Goal: Task Accomplishment & Management: Use online tool/utility

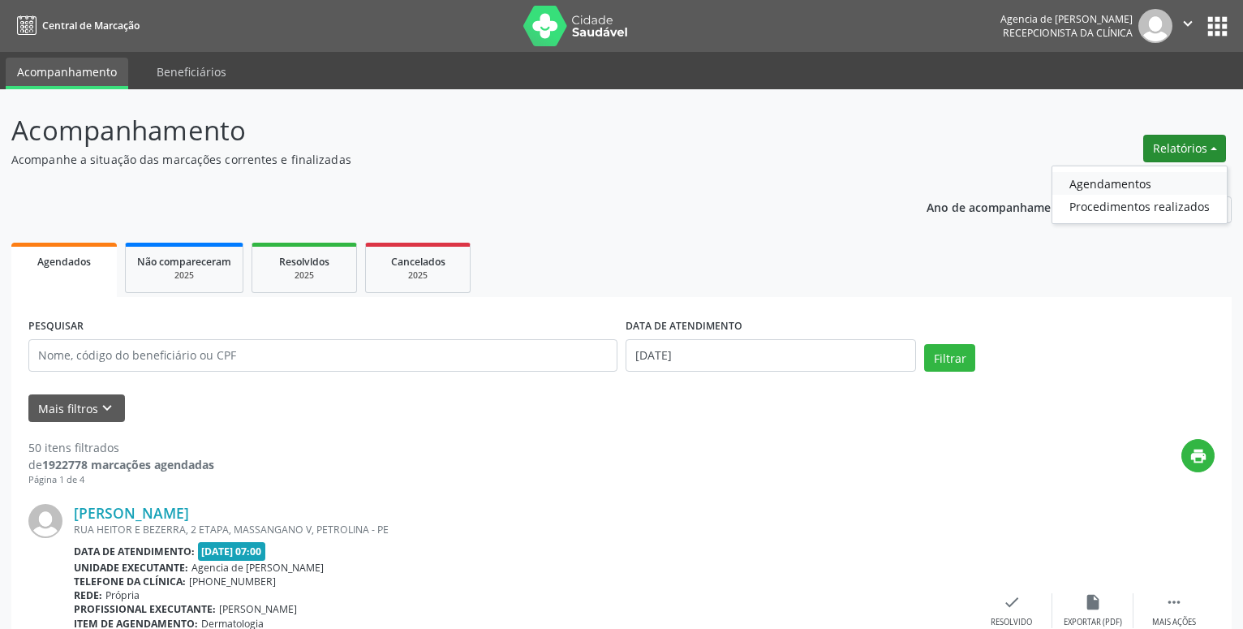
click at [1086, 185] on link "Agendamentos" at bounding box center [1140, 183] width 175 height 23
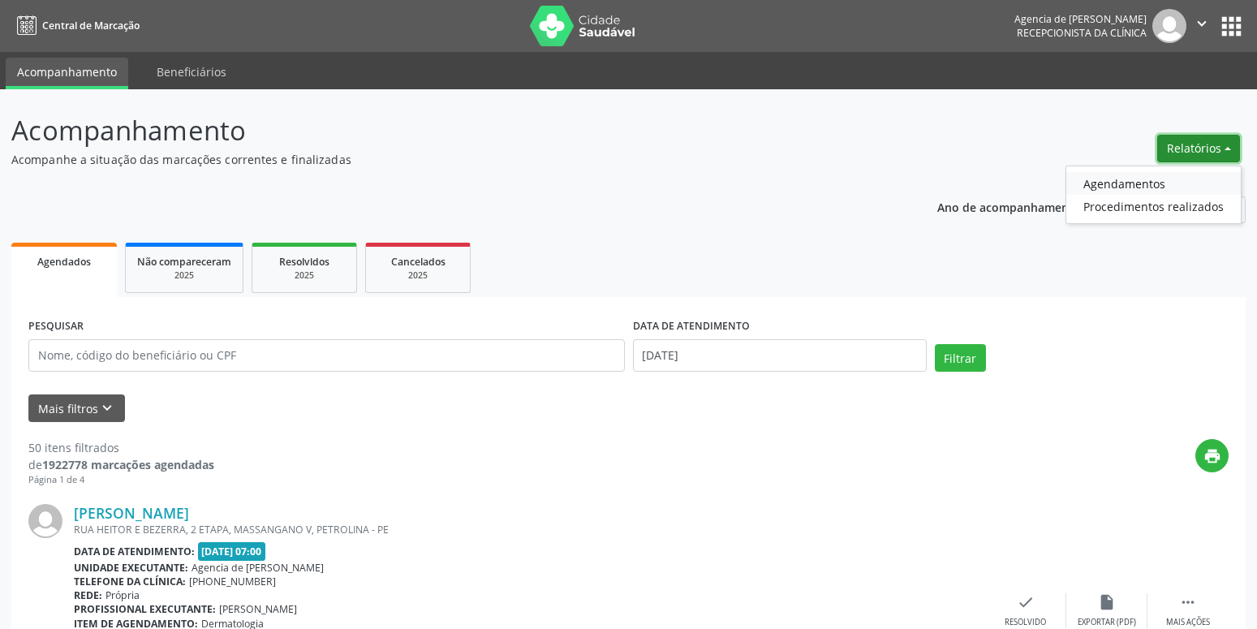
select select "8"
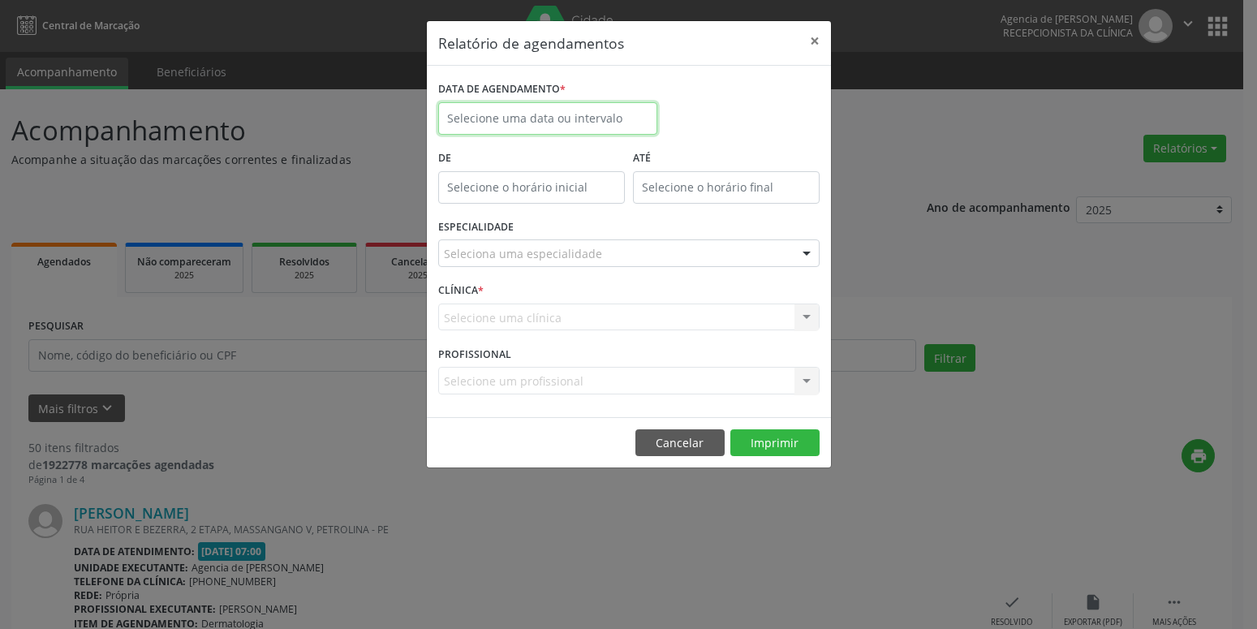
click at [539, 116] on input "text" at bounding box center [547, 118] width 219 height 32
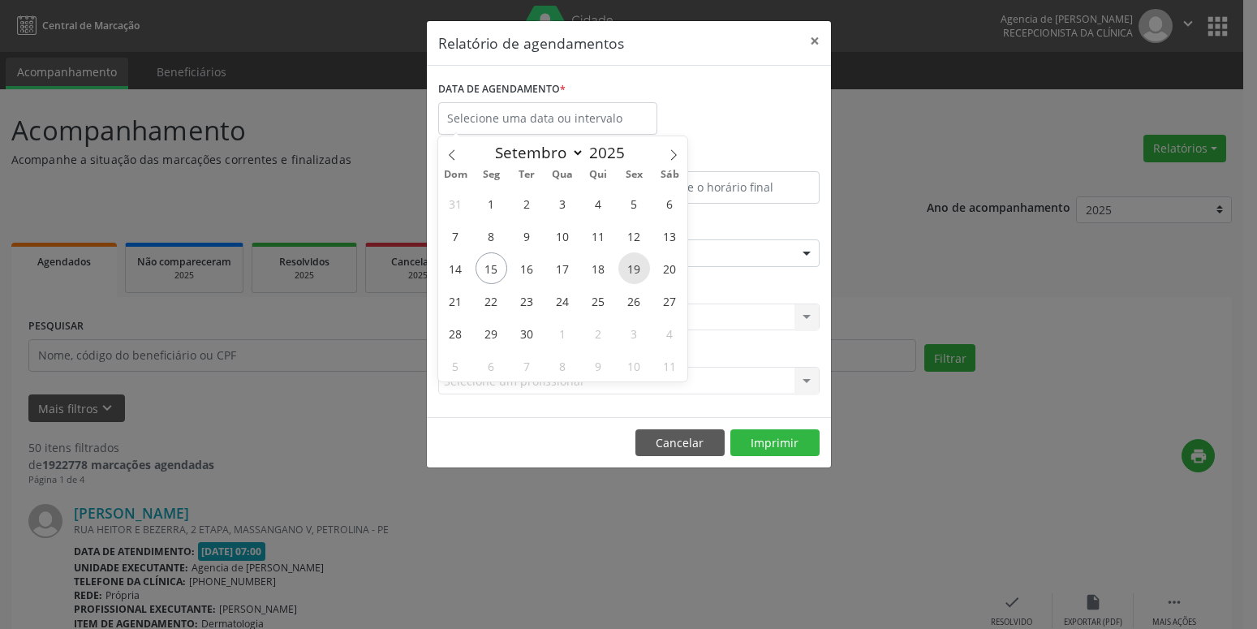
click at [628, 273] on span "19" at bounding box center [634, 268] width 32 height 32
type input "[DATE]"
click at [628, 273] on span "19" at bounding box center [634, 268] width 32 height 32
select select "8"
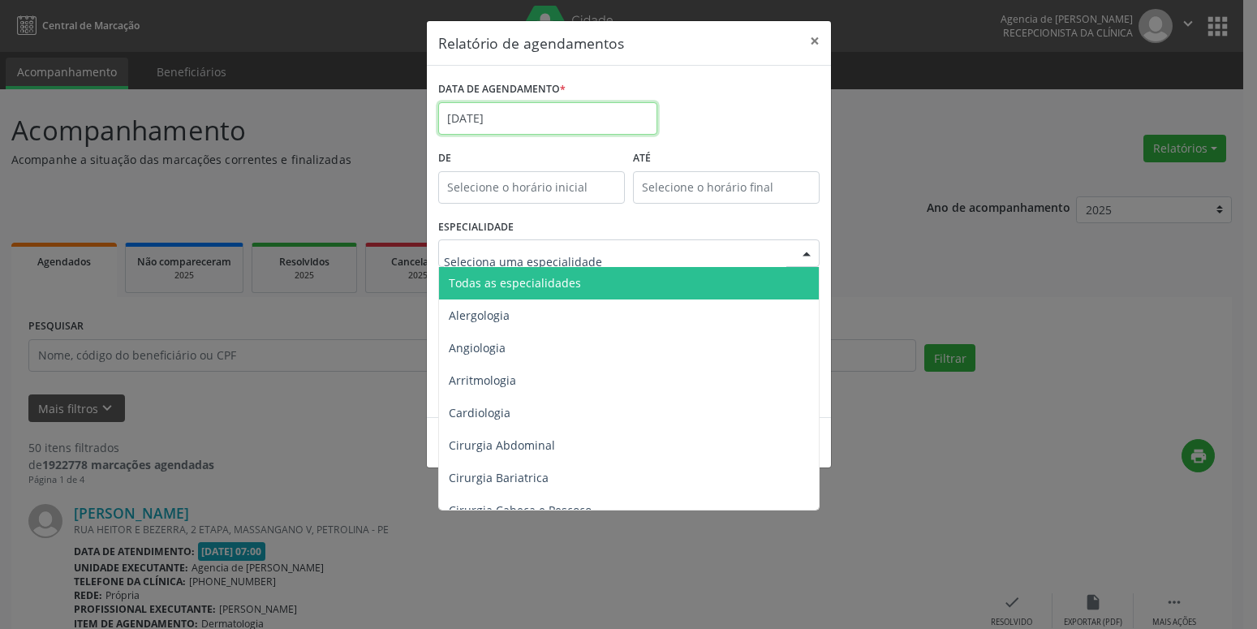
click at [553, 118] on input "[DATE]" at bounding box center [547, 118] width 219 height 32
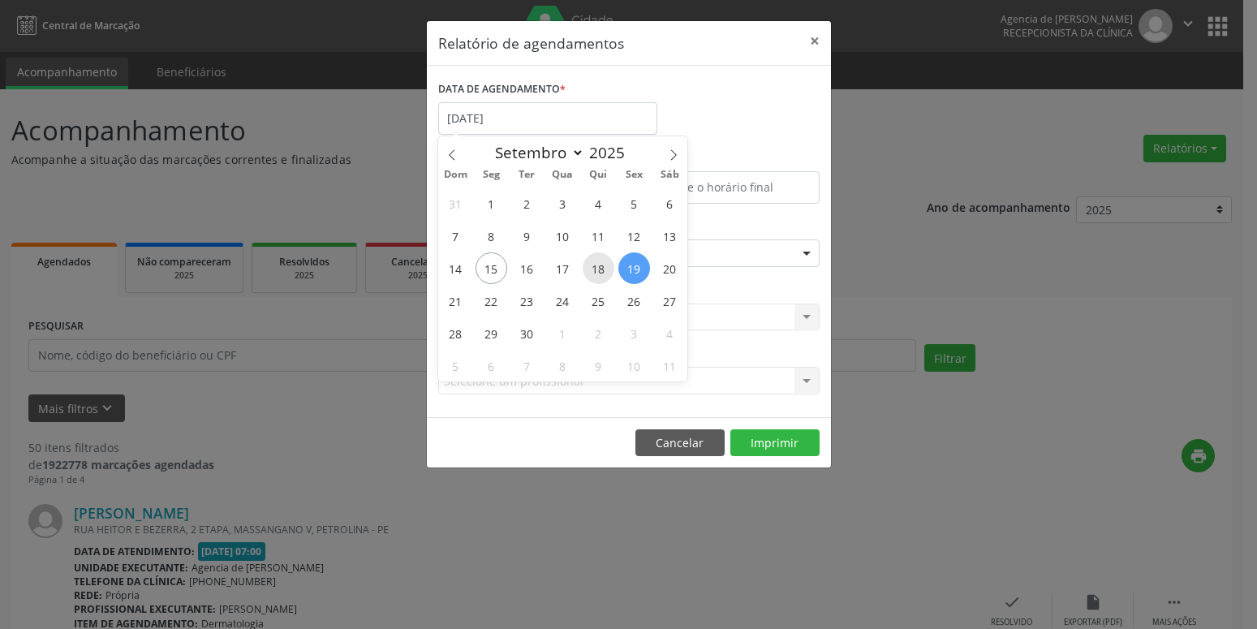
click at [601, 279] on span "18" at bounding box center [599, 268] width 32 height 32
type input "[DATE]"
click at [601, 279] on span "18" at bounding box center [599, 268] width 32 height 32
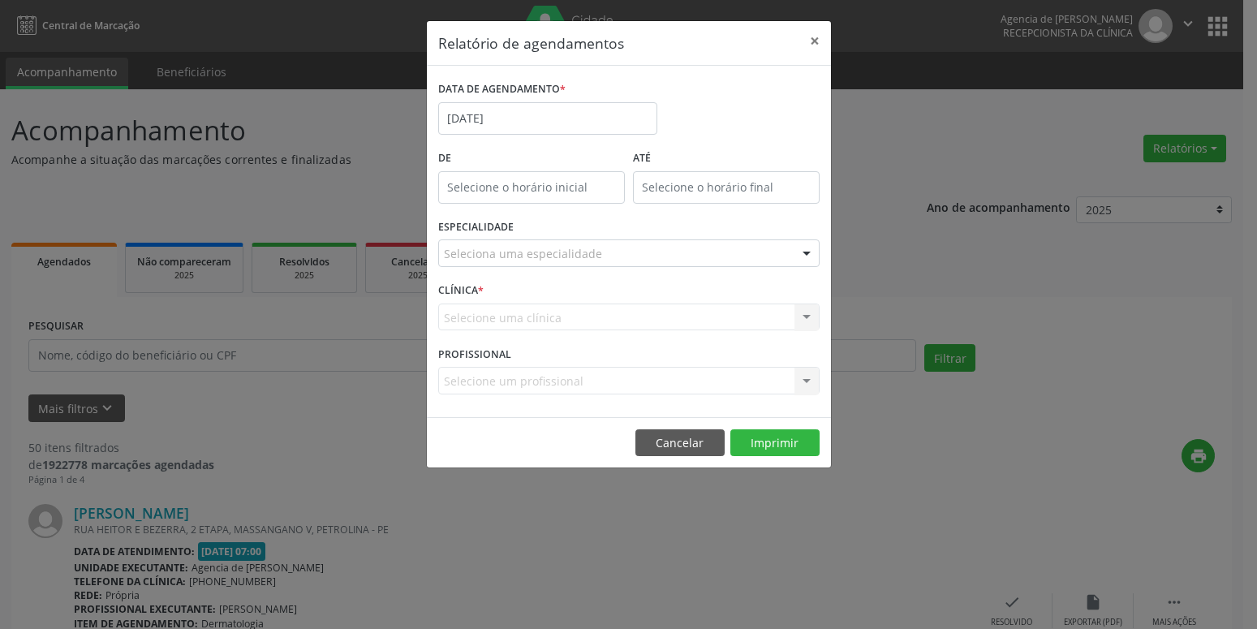
click at [588, 265] on div "Seleciona uma especialidade" at bounding box center [628, 253] width 381 height 28
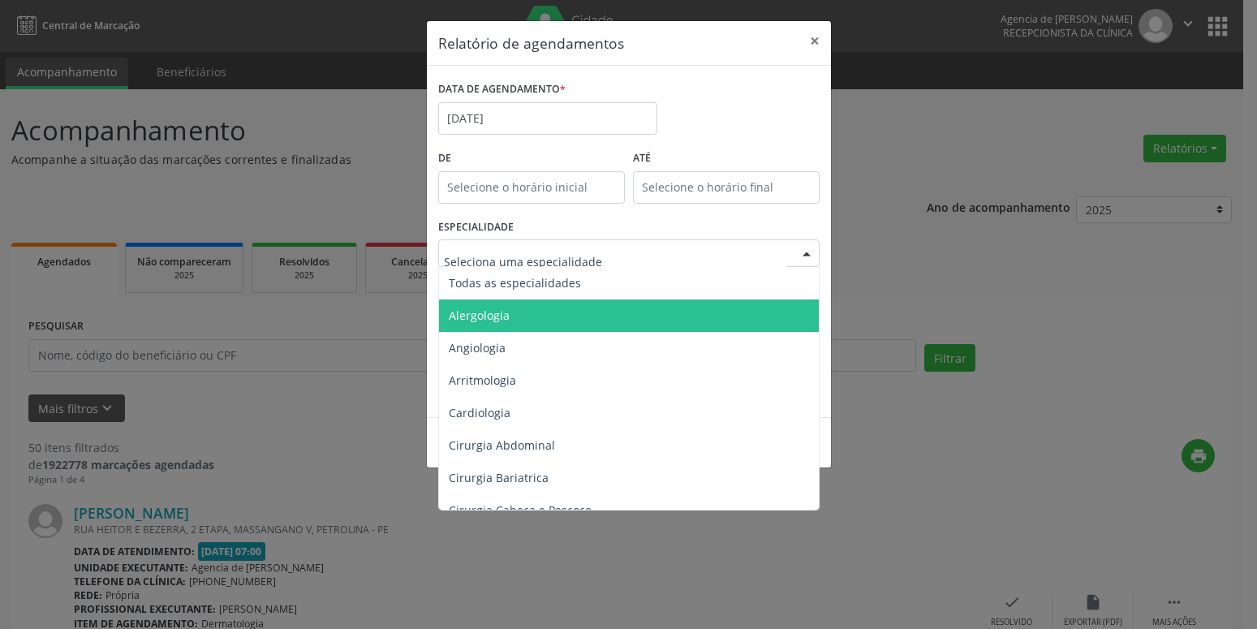
type input "c"
type input "a"
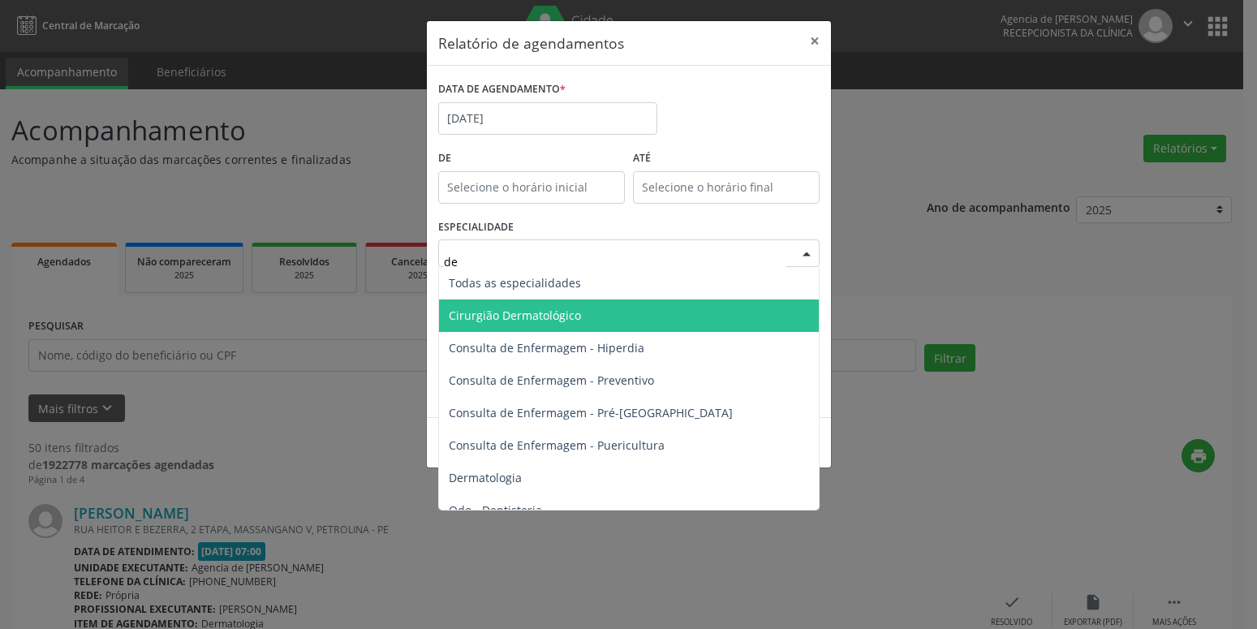
type input "der"
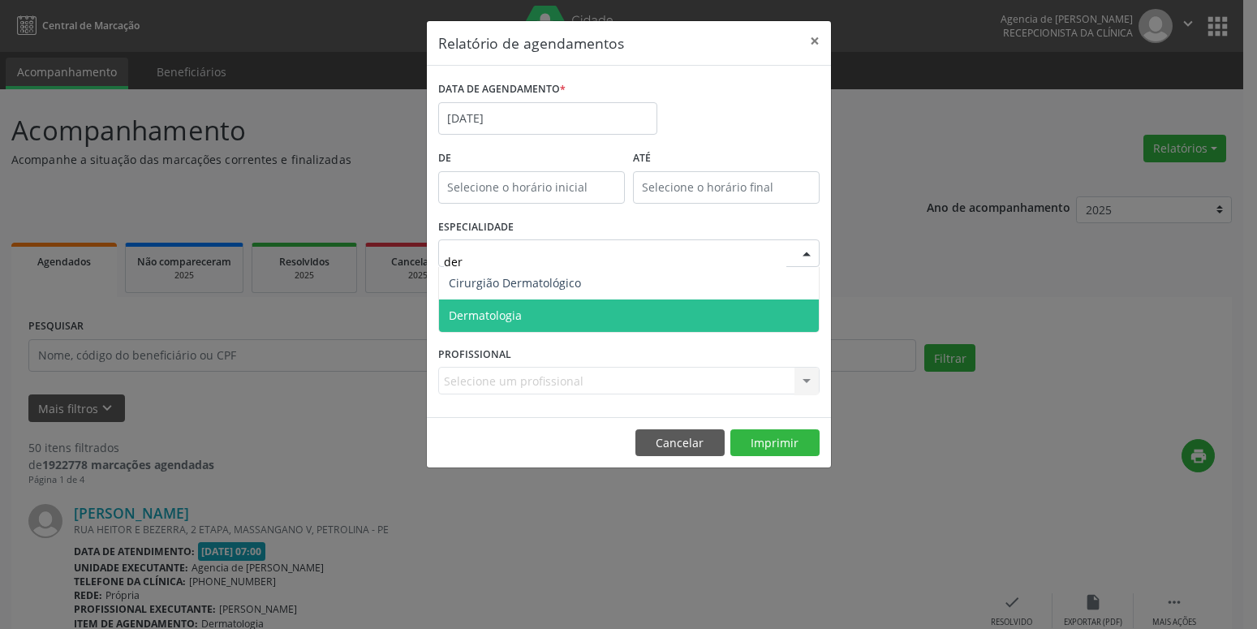
click at [519, 322] on span "Dermatologia" at bounding box center [485, 315] width 73 height 15
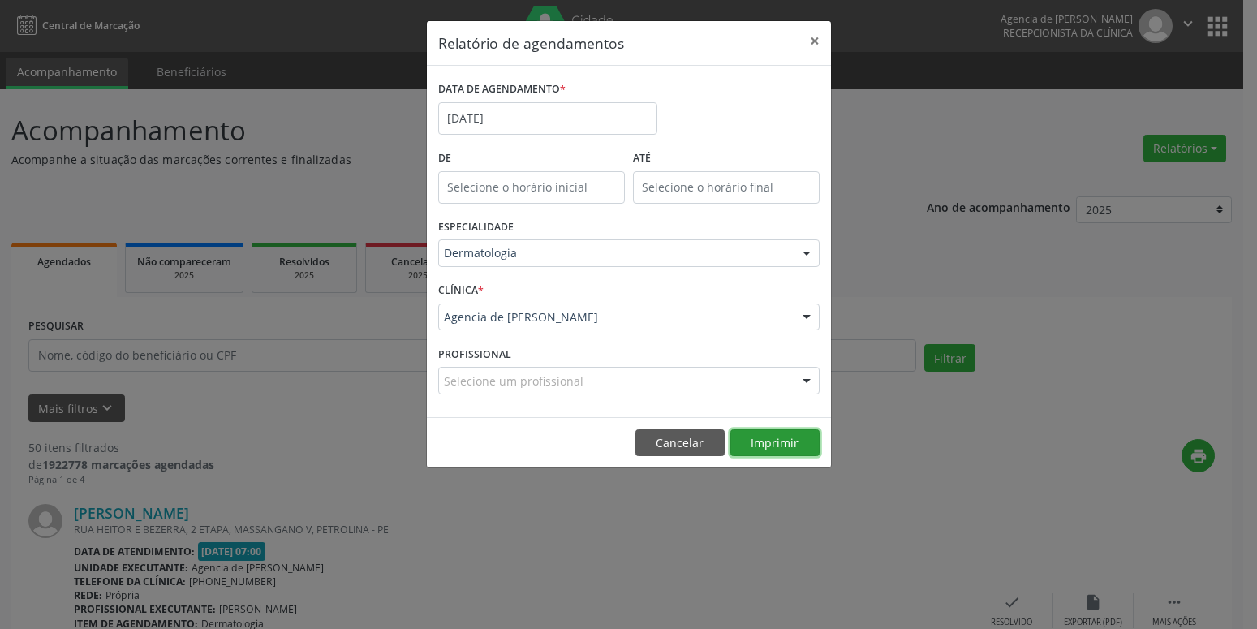
click at [786, 438] on button "Imprimir" at bounding box center [774, 443] width 89 height 28
click at [802, 41] on button "×" at bounding box center [815, 41] width 32 height 40
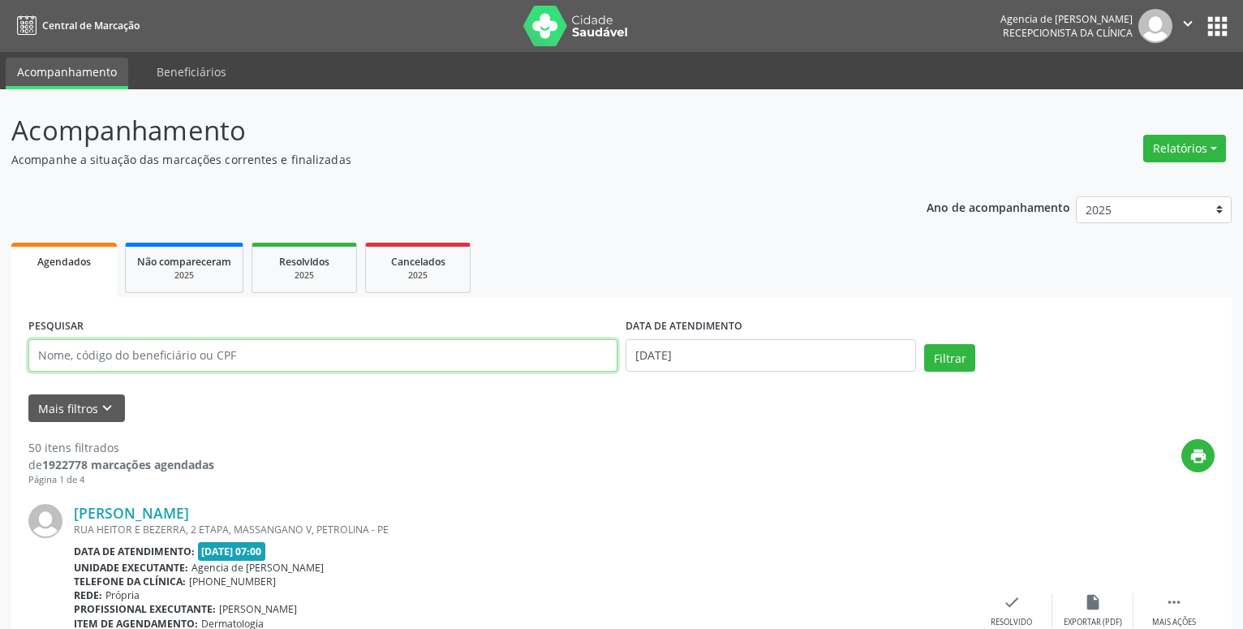
click at [445, 350] on input "text" at bounding box center [322, 355] width 589 height 32
paste input "[PERSON_NAME]"
type input "[PERSON_NAME]"
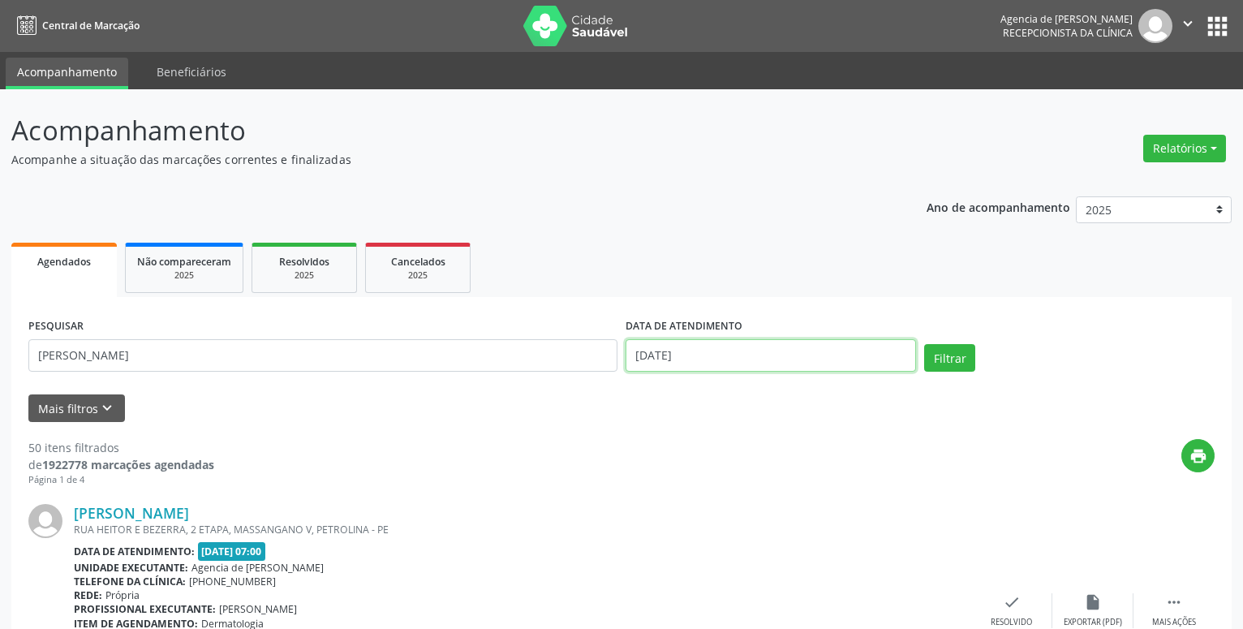
click at [826, 354] on input "[DATE]" at bounding box center [771, 355] width 291 height 32
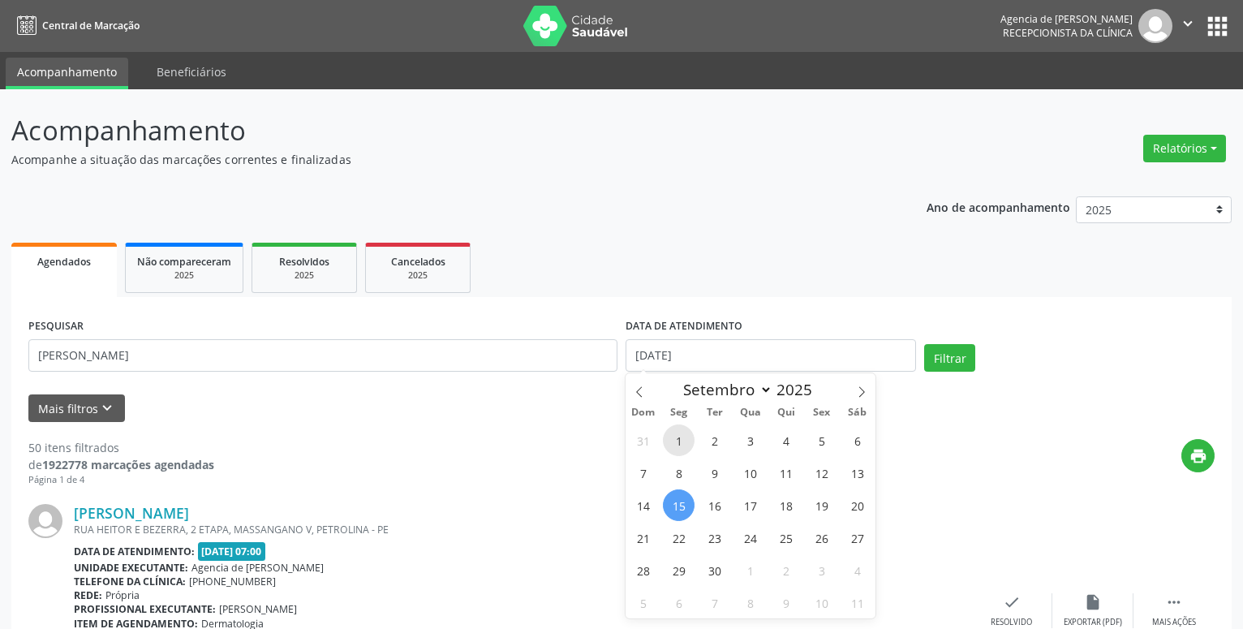
click at [686, 448] on span "1" at bounding box center [679, 440] width 32 height 32
type input "[DATE]"
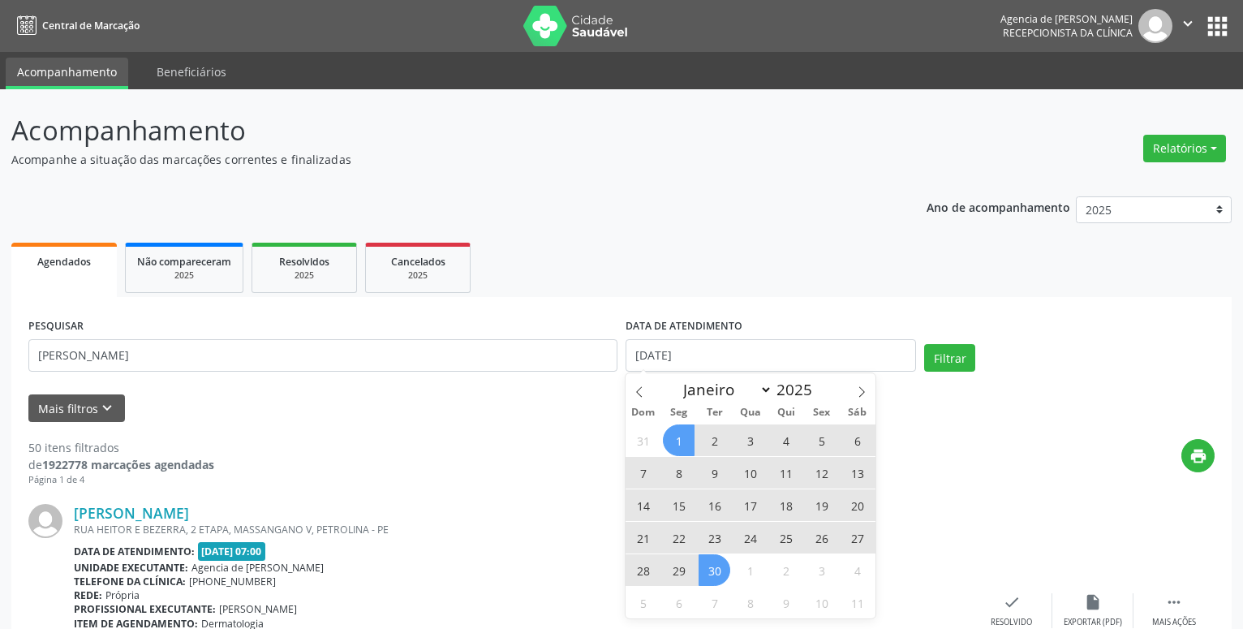
click at [715, 576] on span "30" at bounding box center [715, 570] width 32 height 32
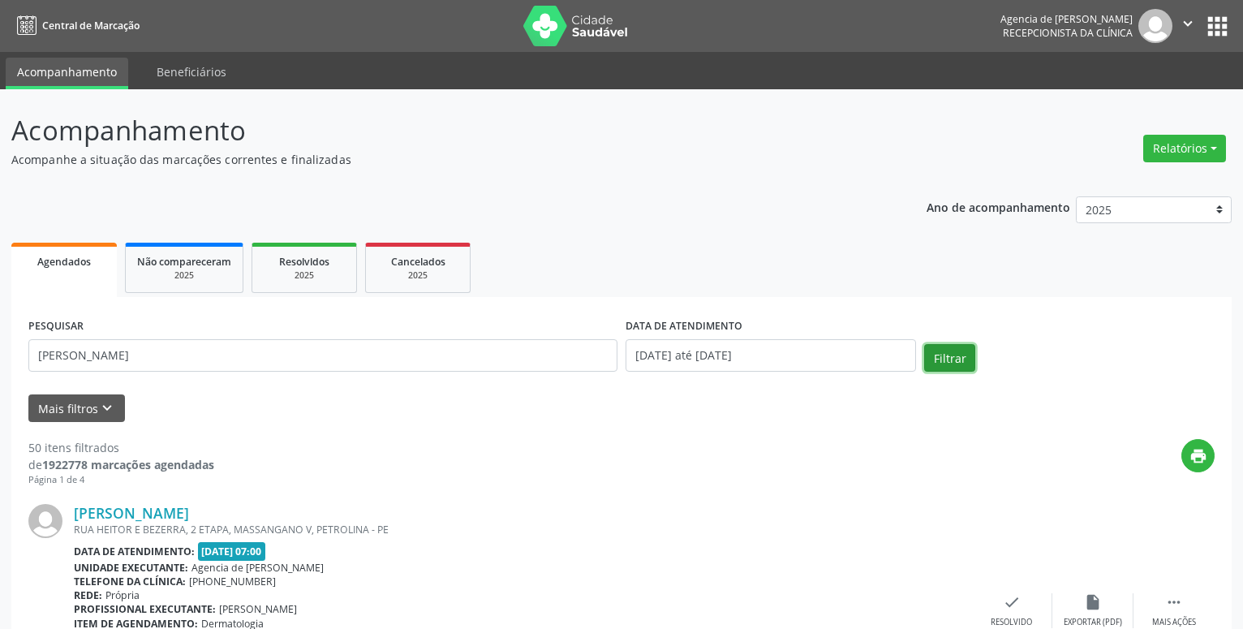
click at [967, 362] on button "Filtrar" at bounding box center [949, 358] width 51 height 28
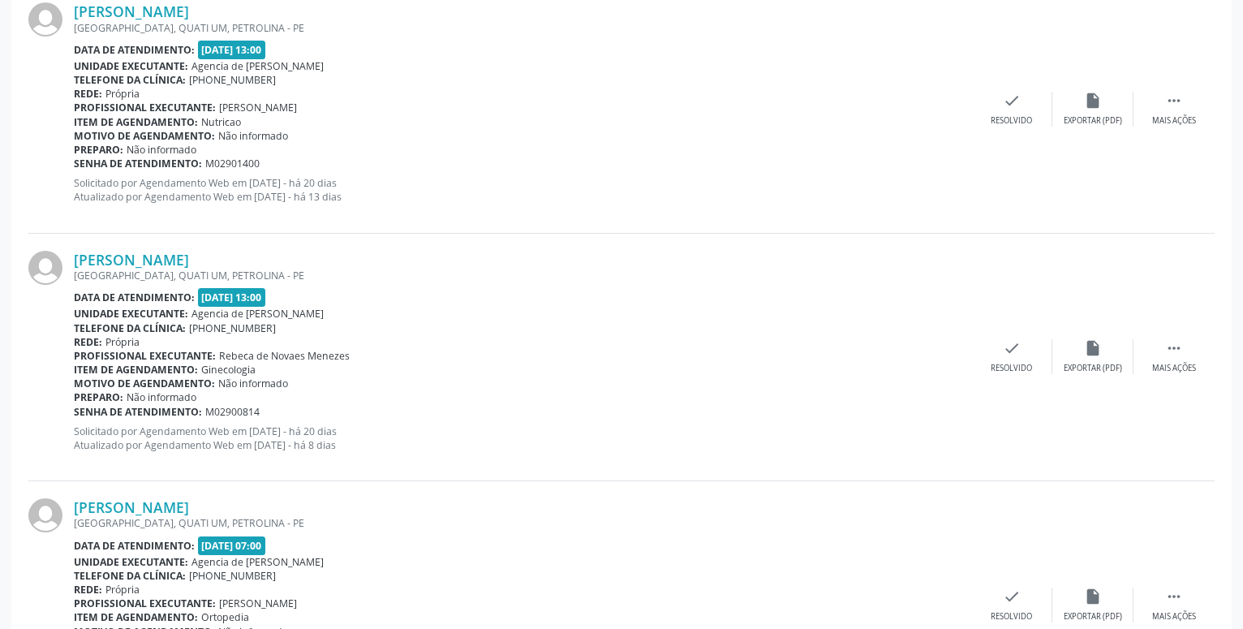
scroll to position [614, 0]
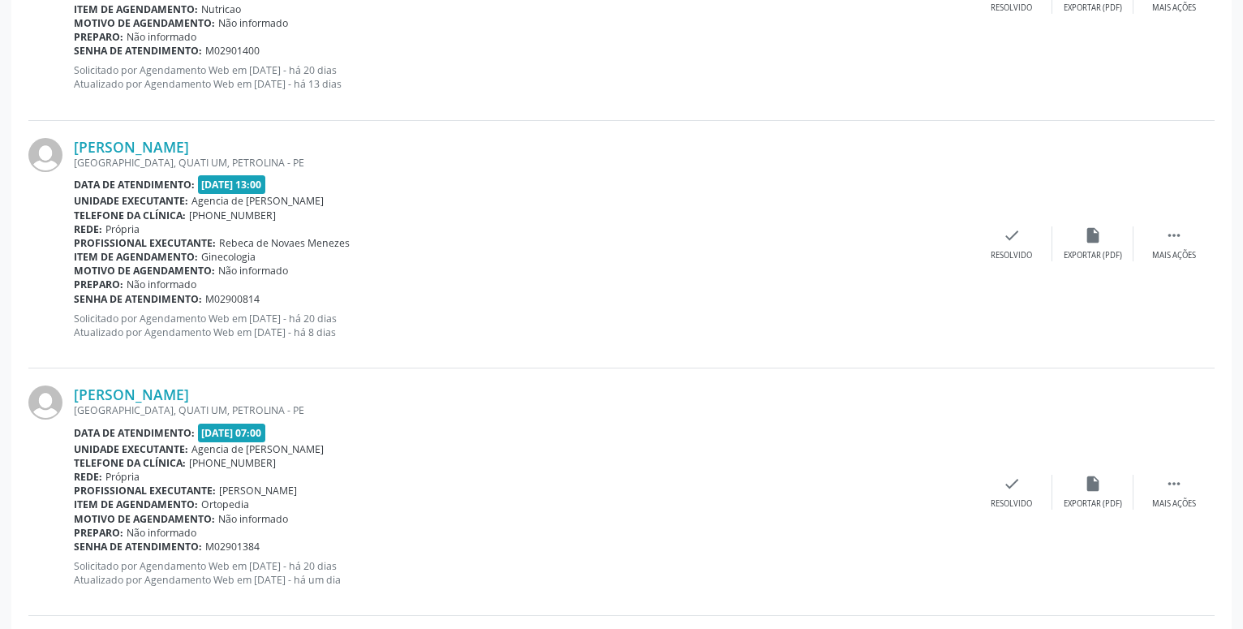
click at [317, 580] on p "Solicitado por Agendamento Web em [DATE] - há 20 dias Atualizado por Agendament…" at bounding box center [523, 573] width 898 height 28
click at [321, 583] on p "Solicitado por Agendamento Web em [DATE] - há 20 dias Atualizado por Agendament…" at bounding box center [523, 573] width 898 height 28
click at [450, 439] on div "Data de atendimento: [DATE] 07:00" at bounding box center [523, 433] width 898 height 19
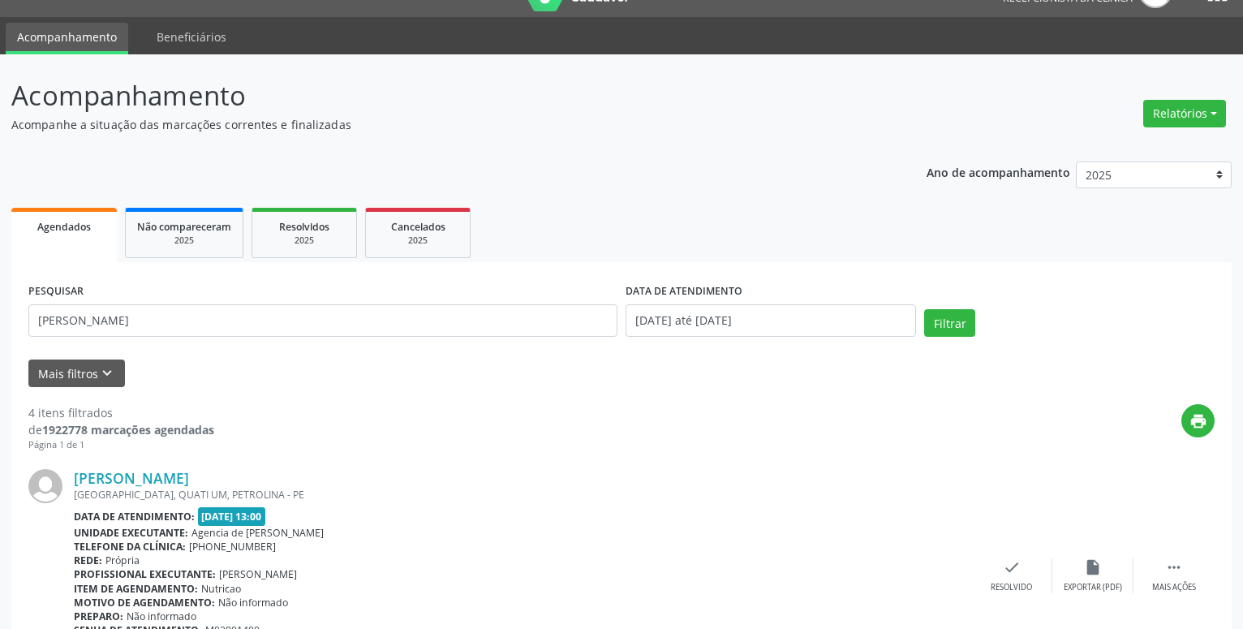
scroll to position [0, 0]
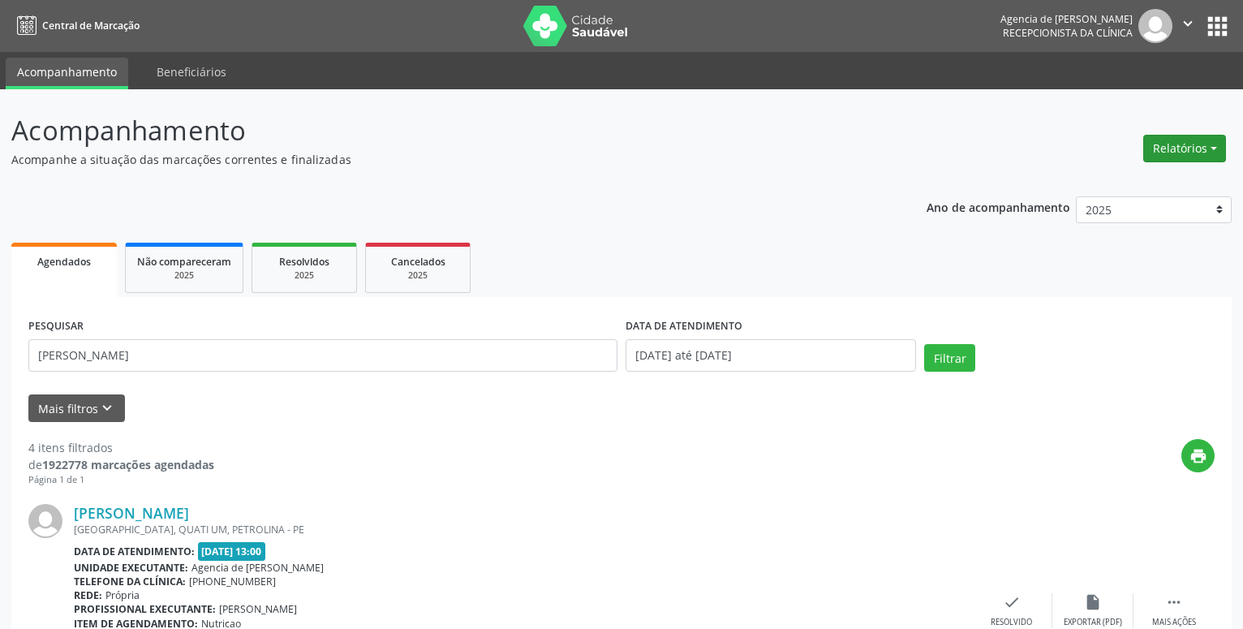
click at [1182, 144] on button "Relatórios" at bounding box center [1185, 149] width 83 height 28
click at [1146, 181] on link "Agendamentos" at bounding box center [1140, 183] width 175 height 23
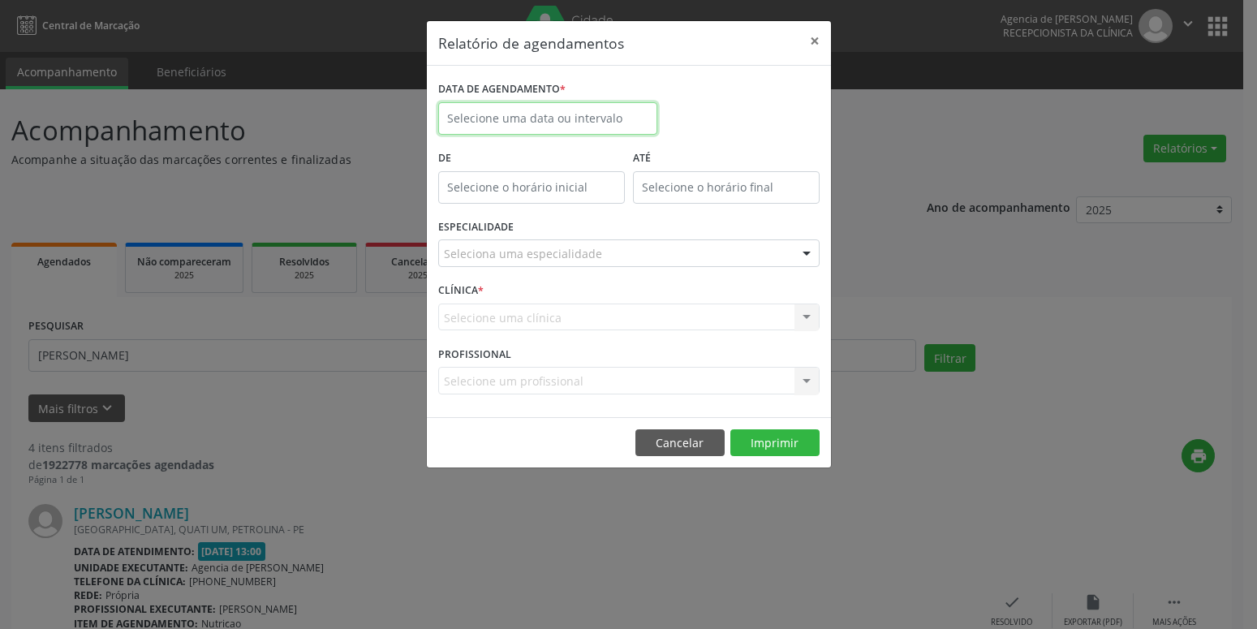
click at [570, 127] on input "text" at bounding box center [547, 118] width 219 height 32
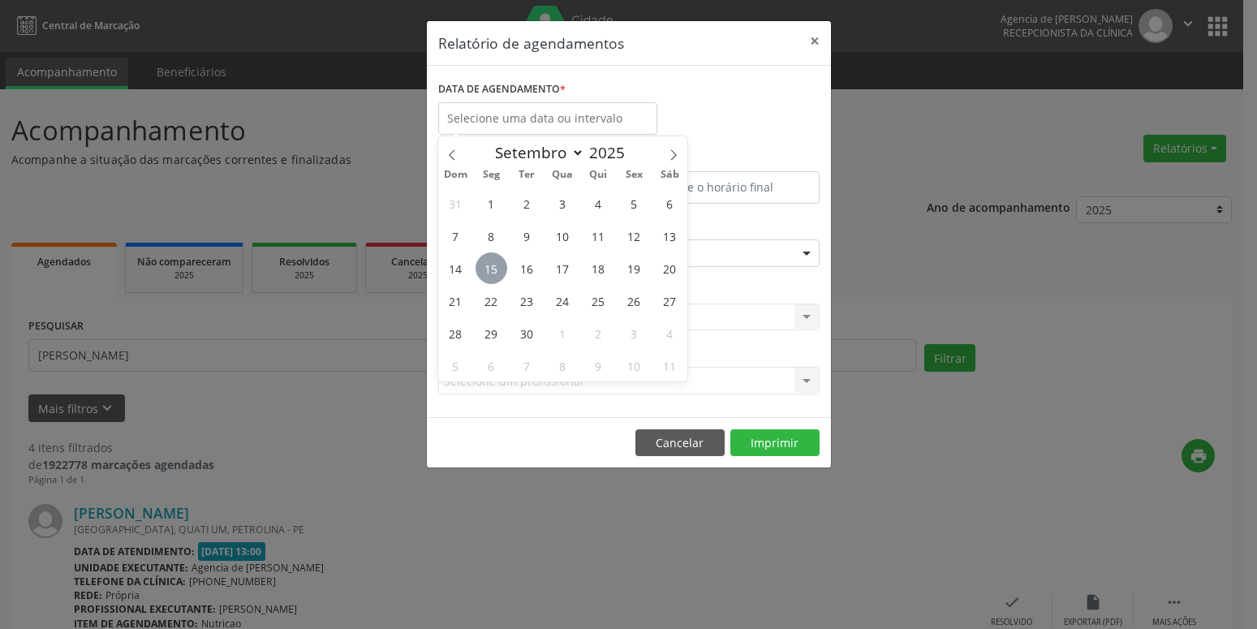
click at [496, 264] on span "15" at bounding box center [492, 268] width 32 height 32
type input "[DATE]"
click at [496, 264] on span "15" at bounding box center [492, 268] width 32 height 32
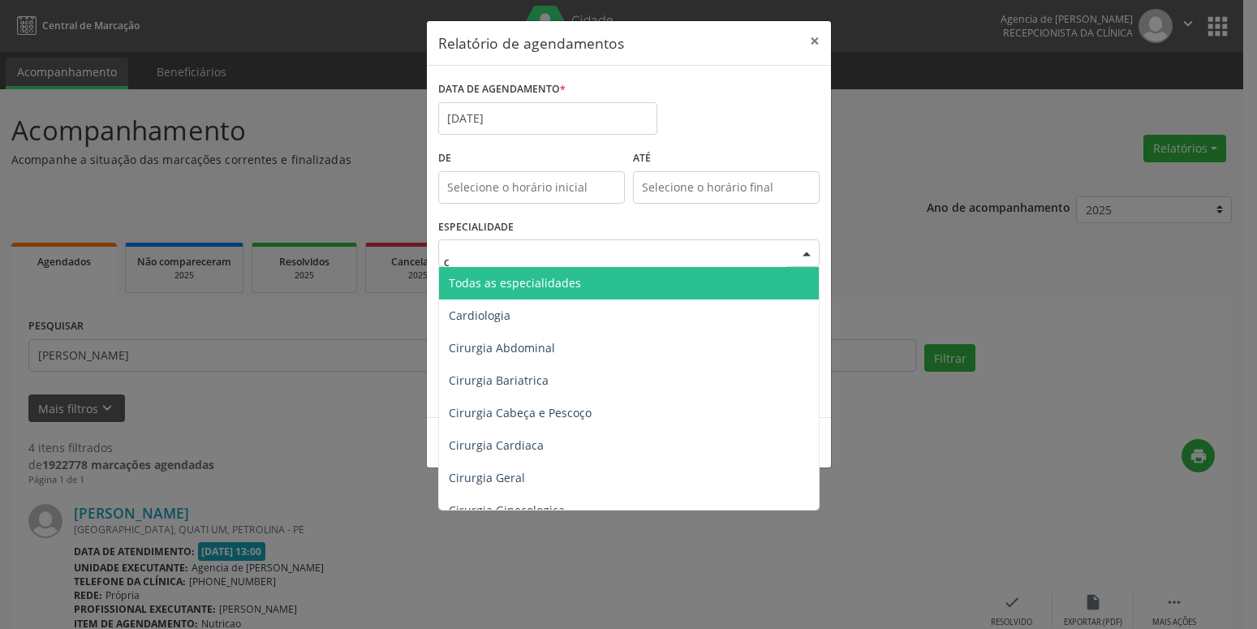
type input "ca"
click at [498, 288] on span "Cardiologia" at bounding box center [480, 282] width 62 height 15
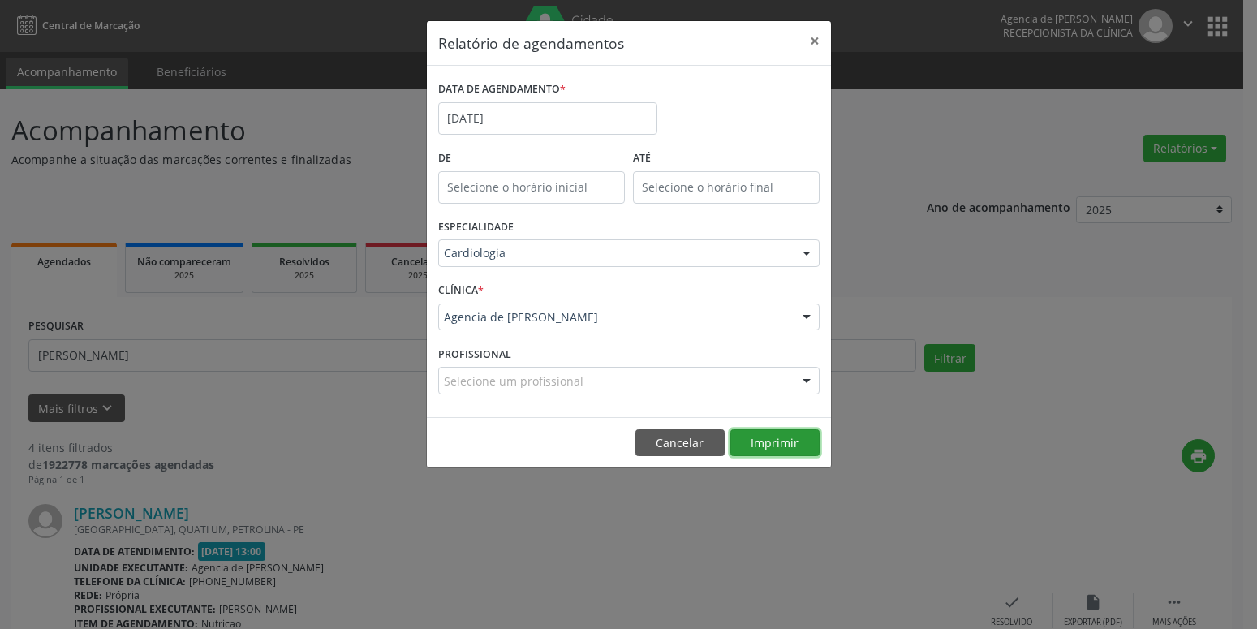
click at [771, 454] on button "Imprimir" at bounding box center [774, 443] width 89 height 28
click at [815, 37] on button "×" at bounding box center [815, 41] width 32 height 40
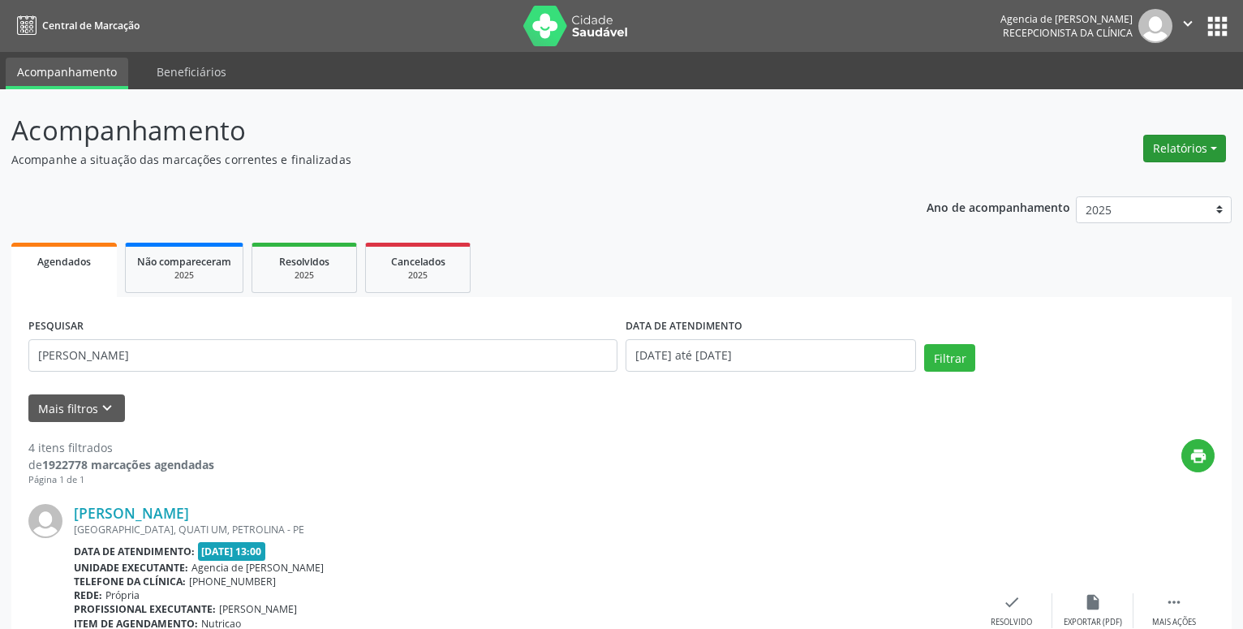
click at [1180, 144] on button "Relatórios" at bounding box center [1185, 149] width 83 height 28
click at [1124, 183] on link "Agendamentos" at bounding box center [1140, 183] width 175 height 23
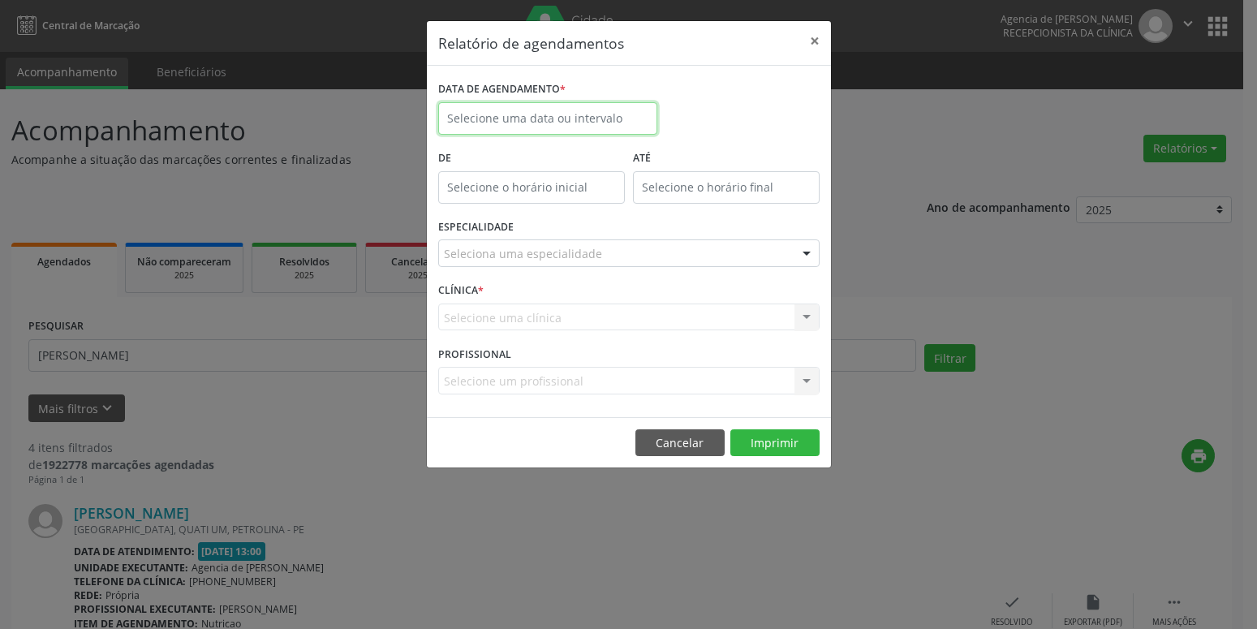
click at [565, 119] on input "text" at bounding box center [547, 118] width 219 height 32
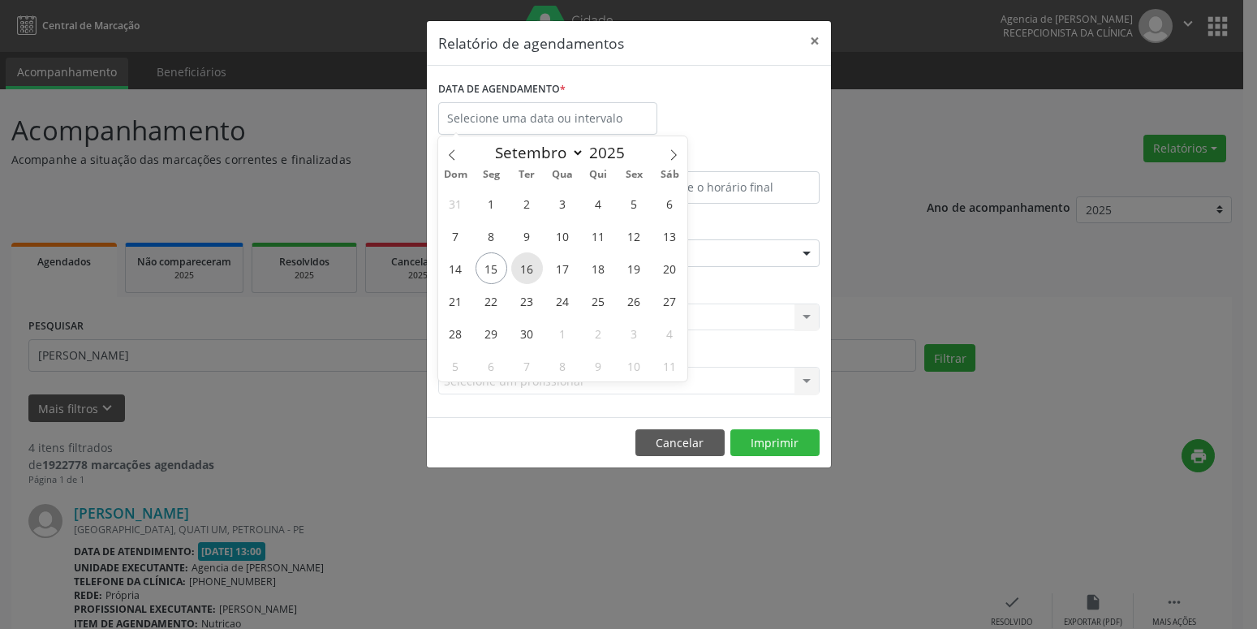
click at [527, 274] on span "16" at bounding box center [527, 268] width 32 height 32
type input "[DATE]"
click at [527, 274] on span "16" at bounding box center [527, 268] width 32 height 32
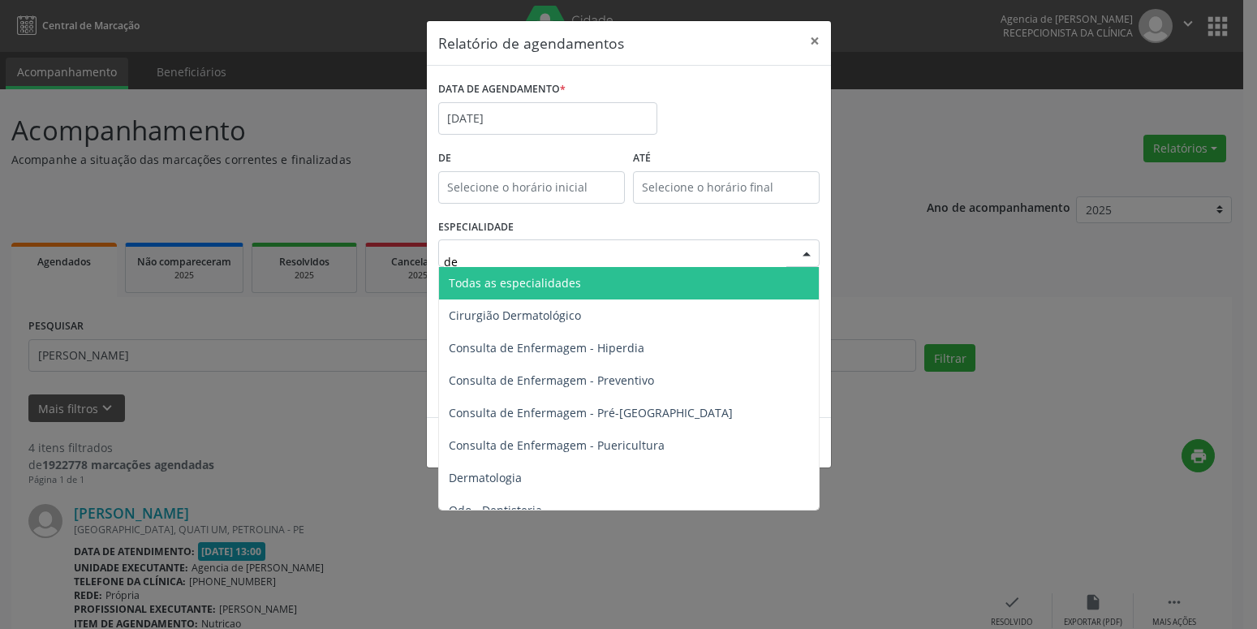
type input "der"
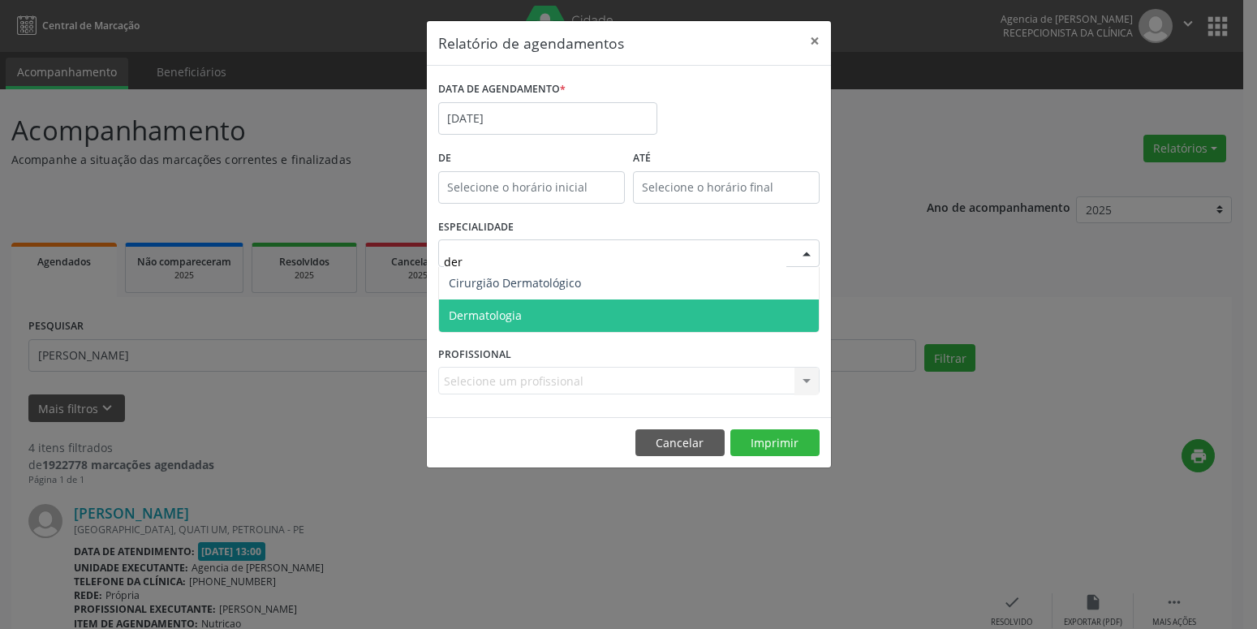
click at [531, 318] on span "Dermatologia" at bounding box center [629, 315] width 380 height 32
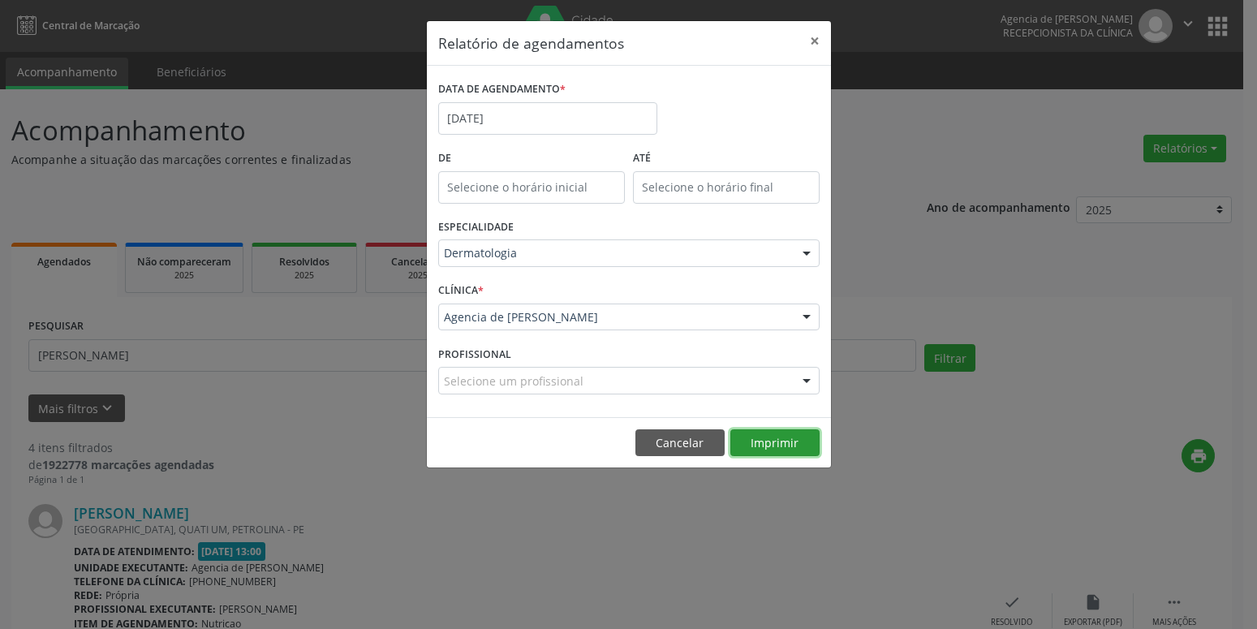
click at [784, 437] on button "Imprimir" at bounding box center [774, 443] width 89 height 28
click at [820, 37] on button "×" at bounding box center [815, 41] width 32 height 40
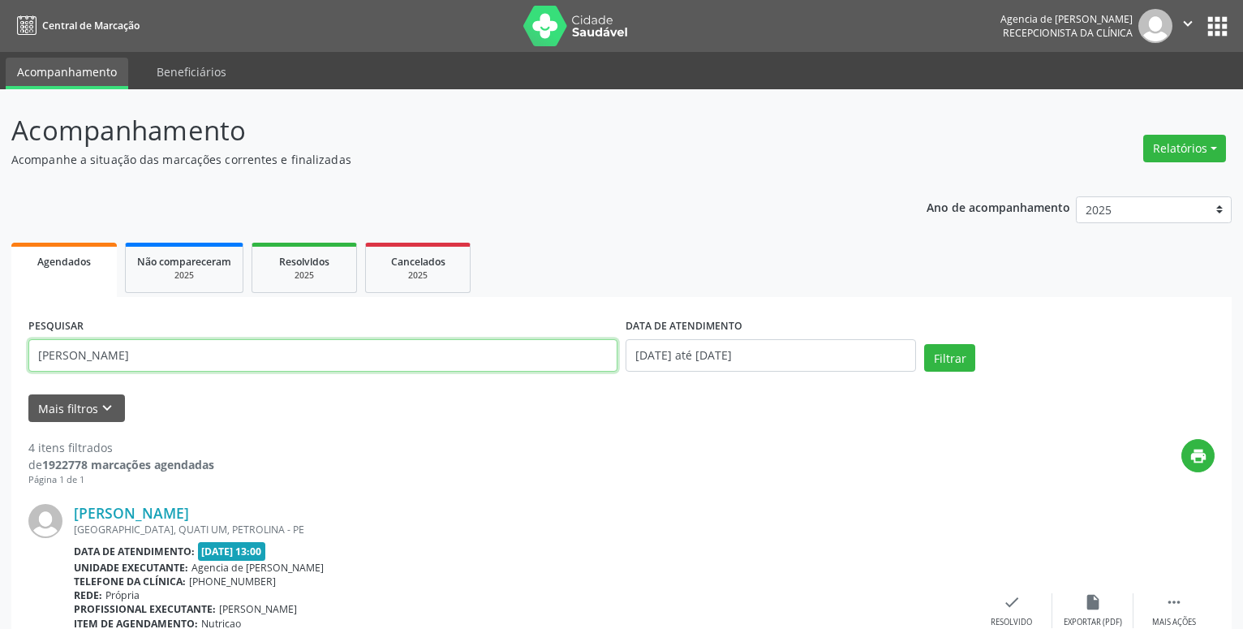
click at [253, 355] on input "[PERSON_NAME]" at bounding box center [322, 355] width 589 height 32
click at [252, 355] on input "[PERSON_NAME]" at bounding box center [322, 355] width 589 height 32
click at [248, 355] on input "[PERSON_NAME]" at bounding box center [322, 355] width 589 height 32
click at [230, 358] on input "[PERSON_NAME]" at bounding box center [322, 355] width 589 height 32
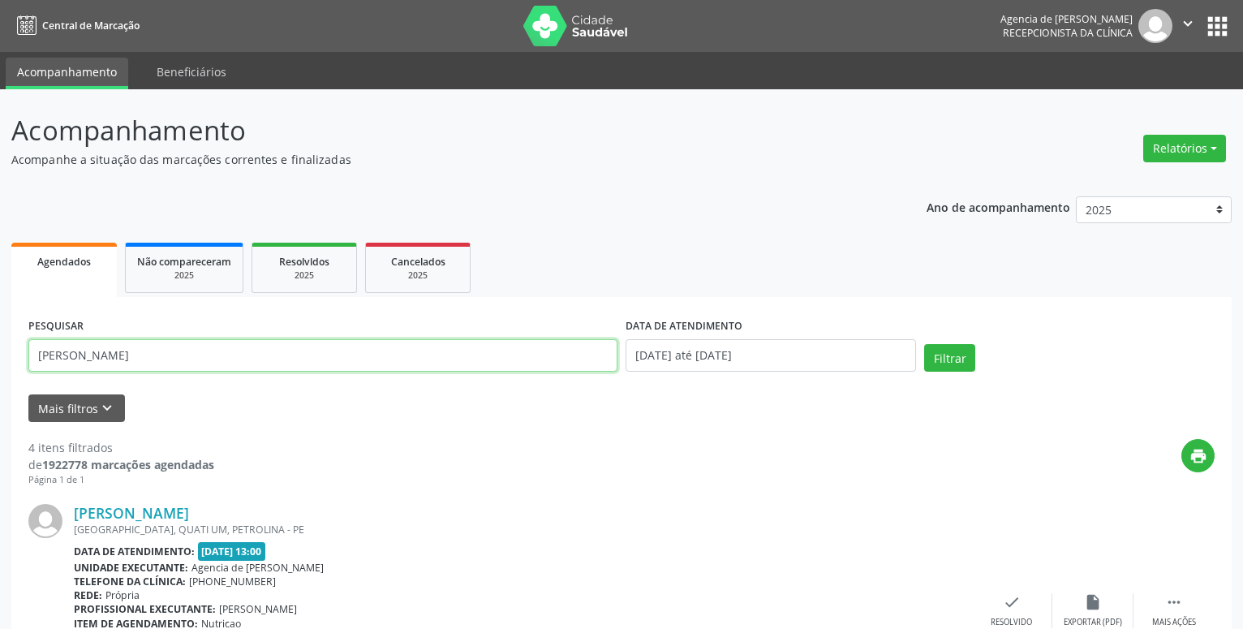
click at [230, 358] on input "[PERSON_NAME]" at bounding box center [322, 355] width 589 height 32
paste input "[PERSON_NAME]"
type input "[PERSON_NAME]"
click at [954, 347] on button "Filtrar" at bounding box center [949, 358] width 51 height 28
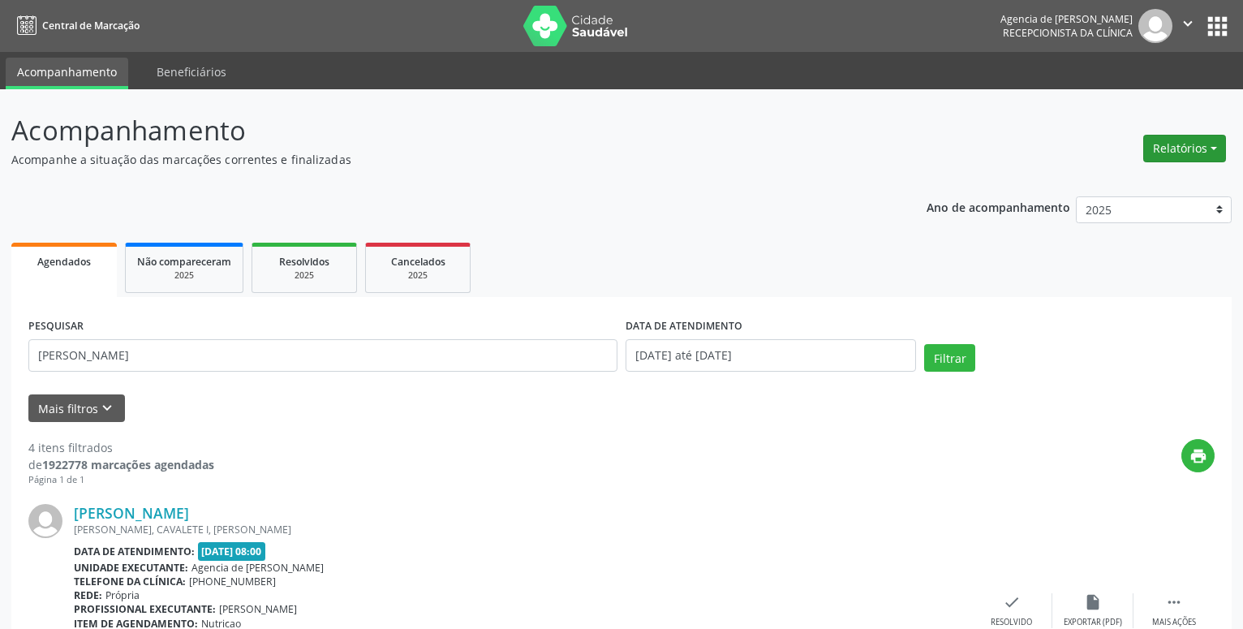
click at [1200, 149] on button "Relatórios" at bounding box center [1185, 149] width 83 height 28
click at [1120, 188] on link "Agendamentos" at bounding box center [1140, 183] width 175 height 23
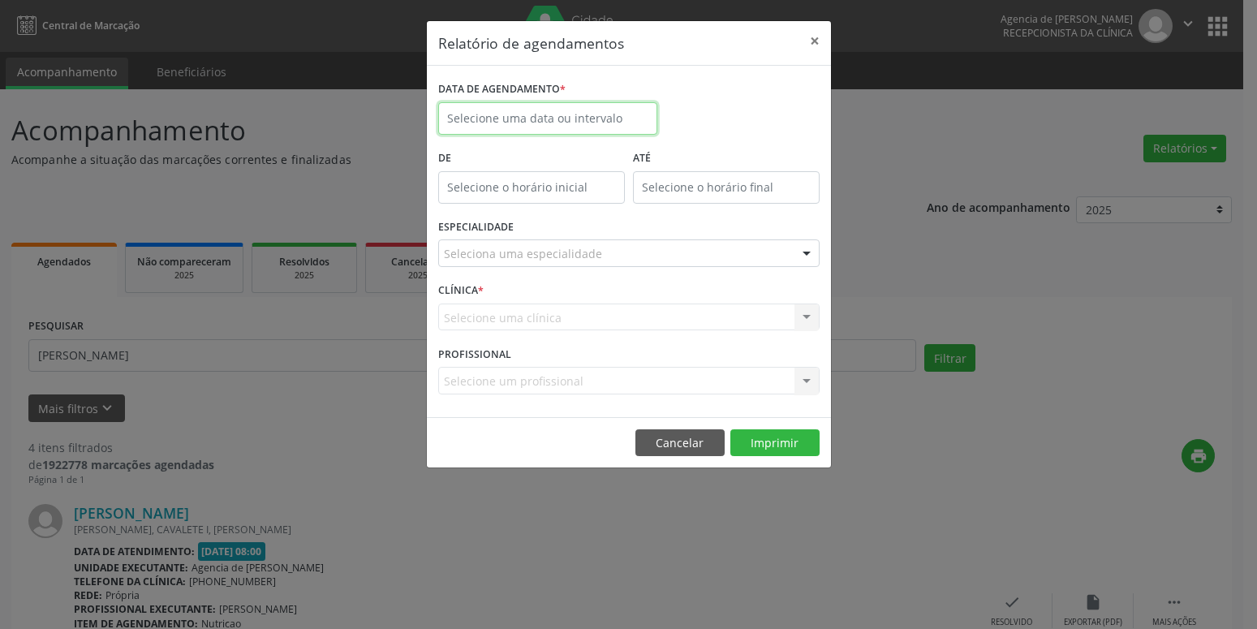
click at [557, 125] on input "text" at bounding box center [547, 118] width 219 height 32
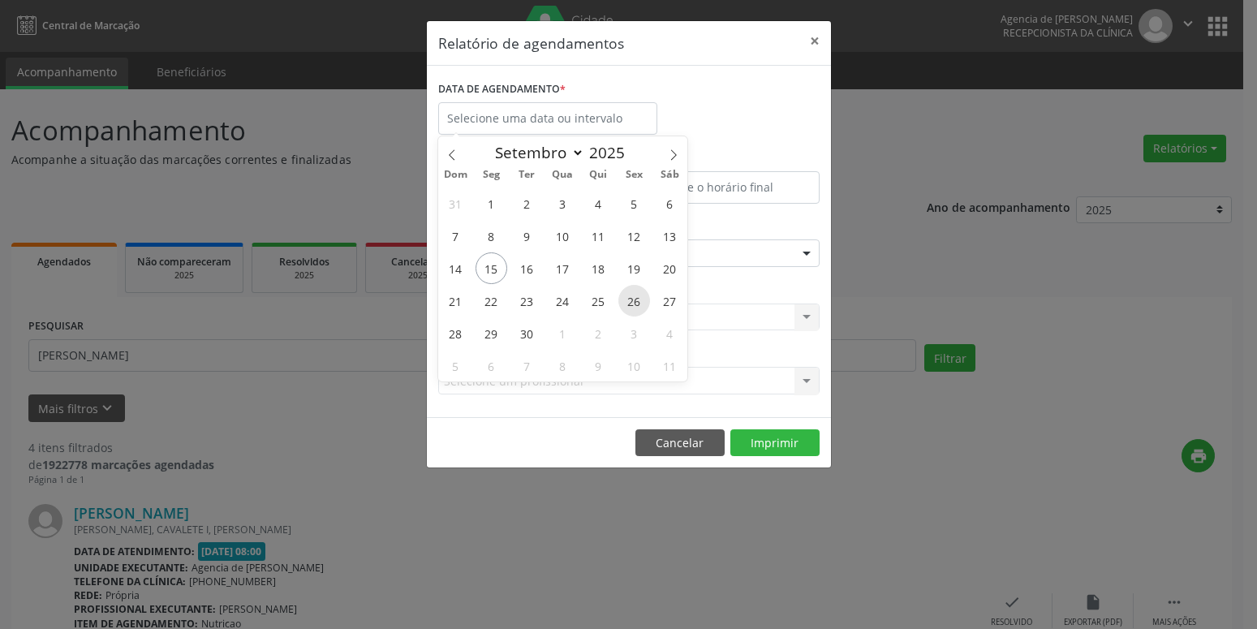
click at [637, 296] on span "26" at bounding box center [634, 301] width 32 height 32
type input "[DATE]"
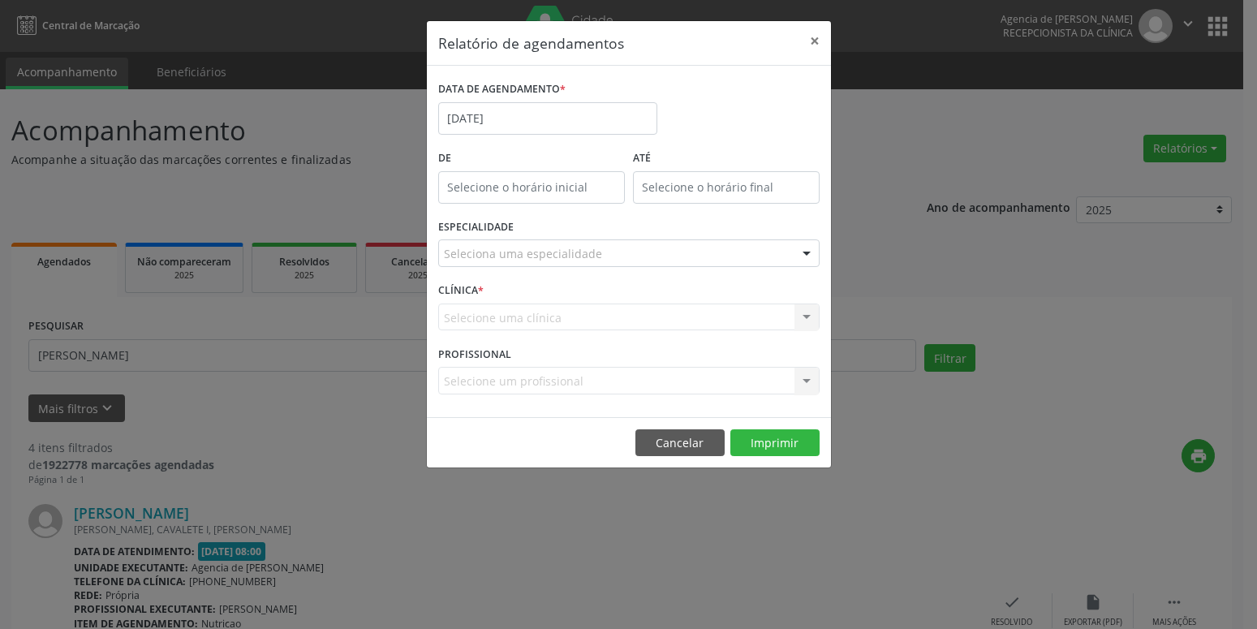
click at [627, 249] on div "Seleciona uma especialidade" at bounding box center [628, 253] width 381 height 28
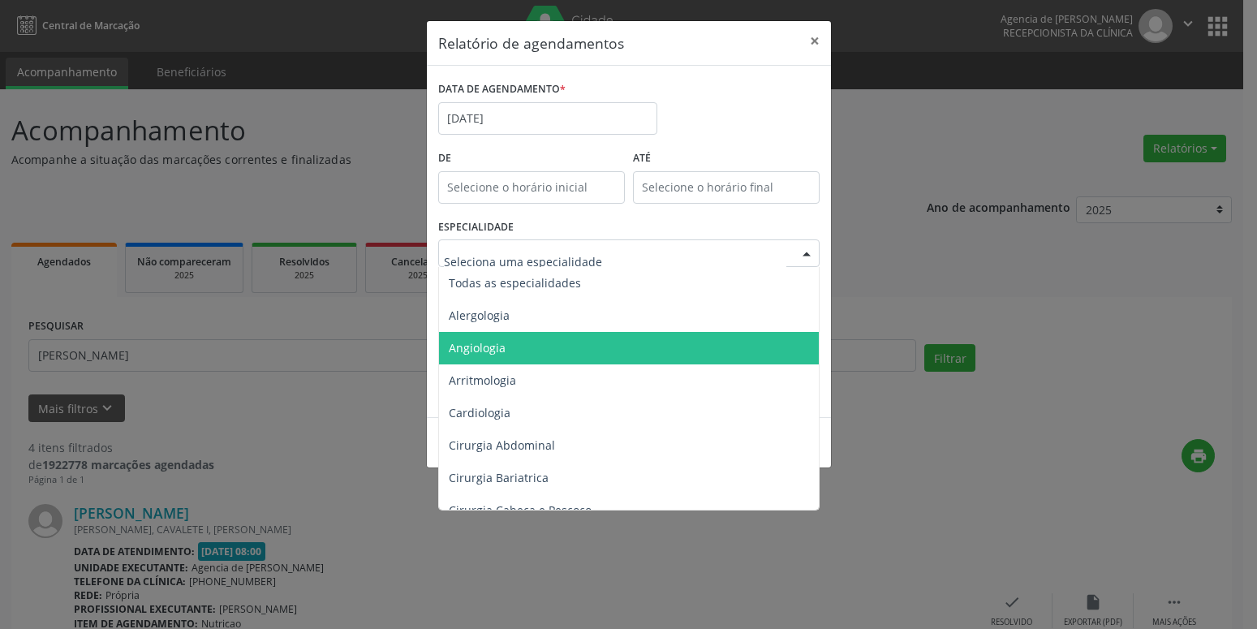
click at [535, 348] on span "Angiologia" at bounding box center [630, 348] width 382 height 32
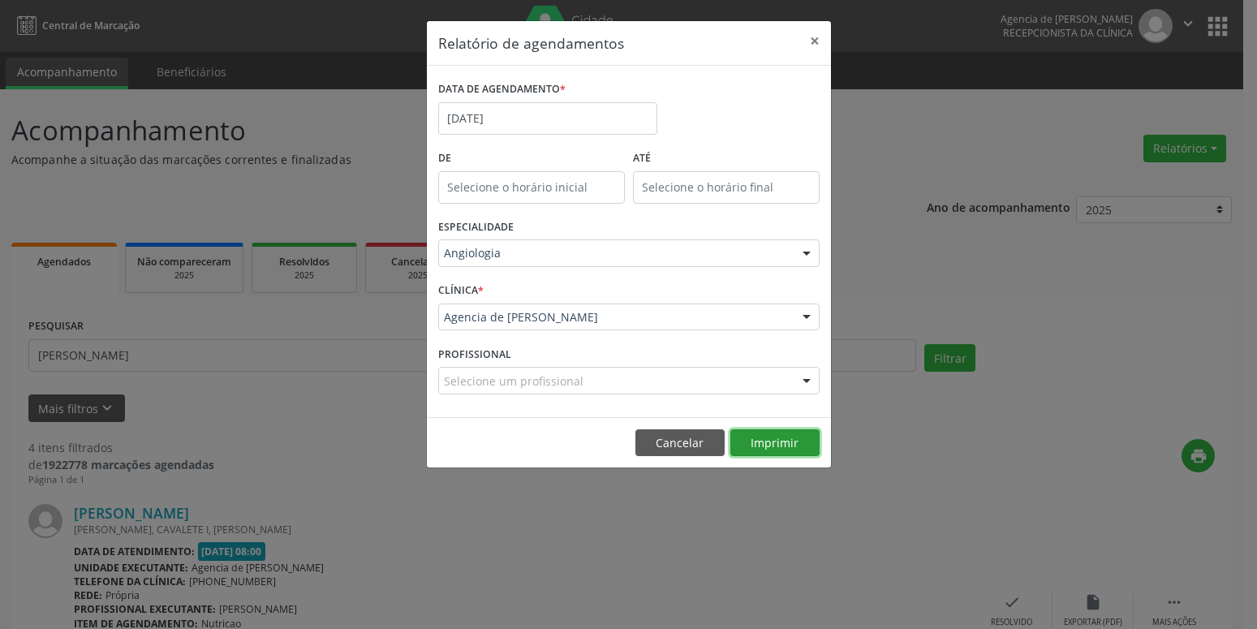
click at [778, 446] on button "Imprimir" at bounding box center [774, 443] width 89 height 28
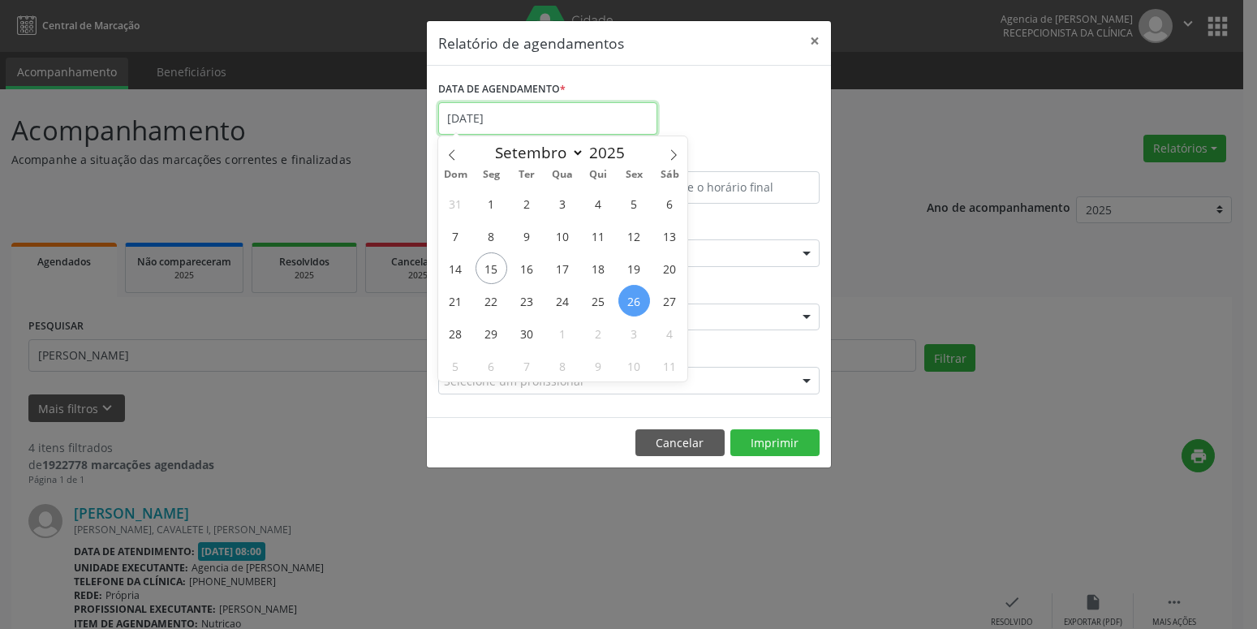
click at [555, 119] on input "[DATE]" at bounding box center [547, 118] width 219 height 32
click at [536, 275] on span "16" at bounding box center [527, 268] width 32 height 32
type input "[DATE]"
click at [536, 275] on span "16" at bounding box center [527, 268] width 32 height 32
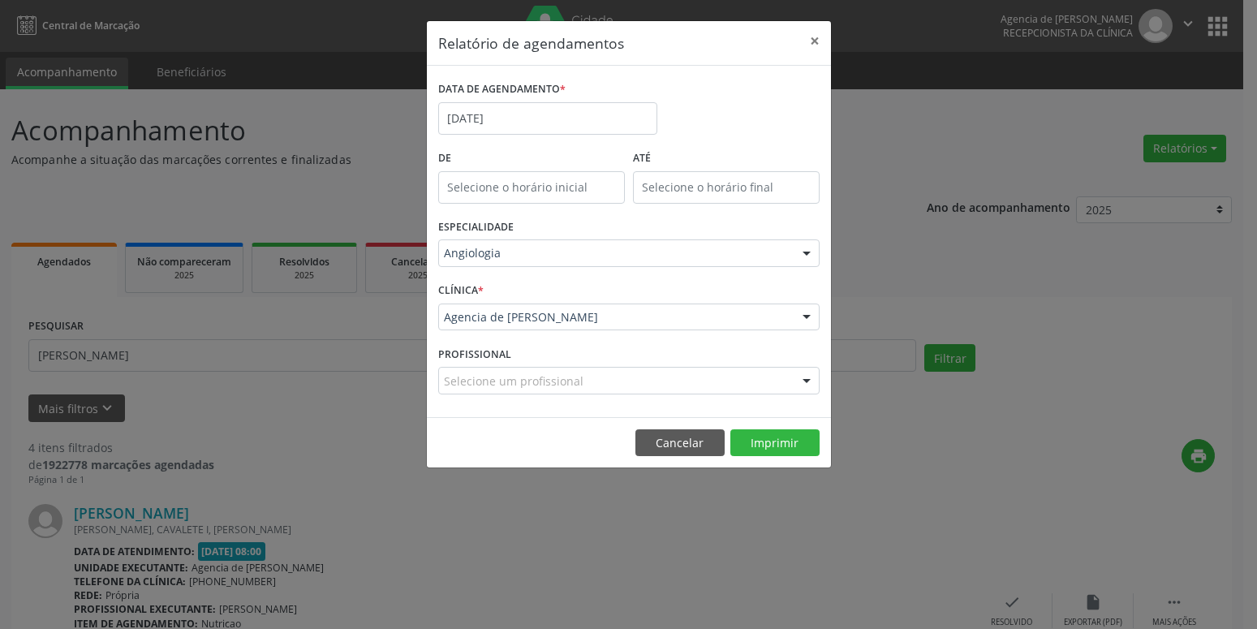
click at [631, 244] on div "Angiologia" at bounding box center [628, 253] width 381 height 28
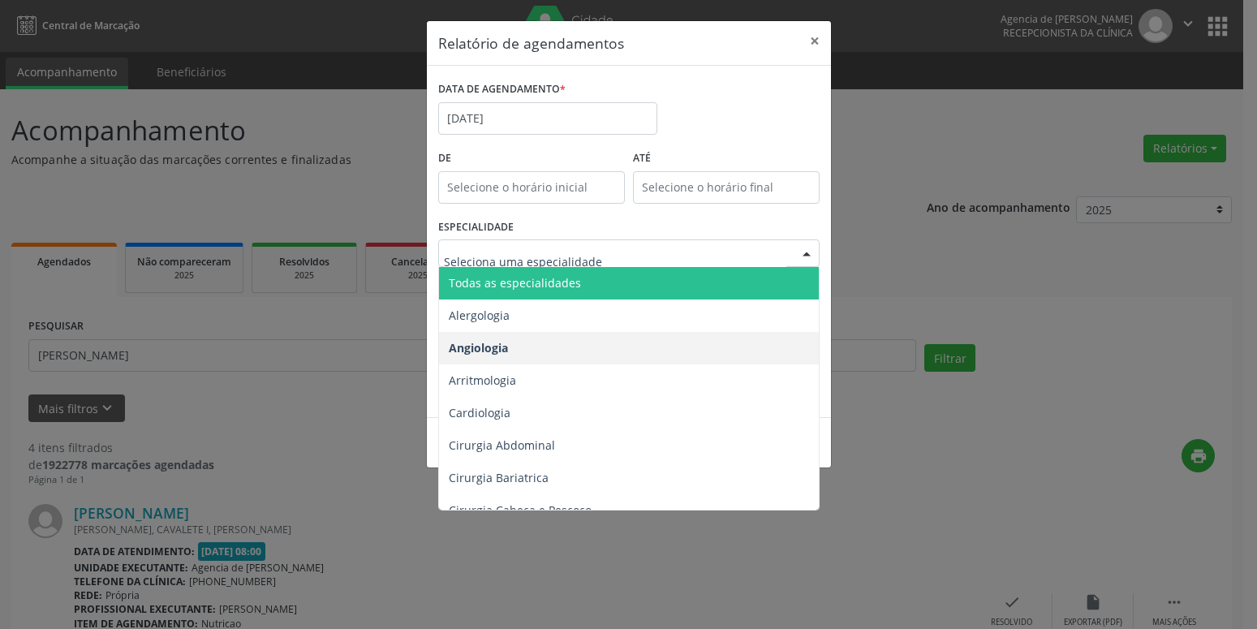
click at [603, 282] on span "Todas as especialidades" at bounding box center [630, 283] width 382 height 32
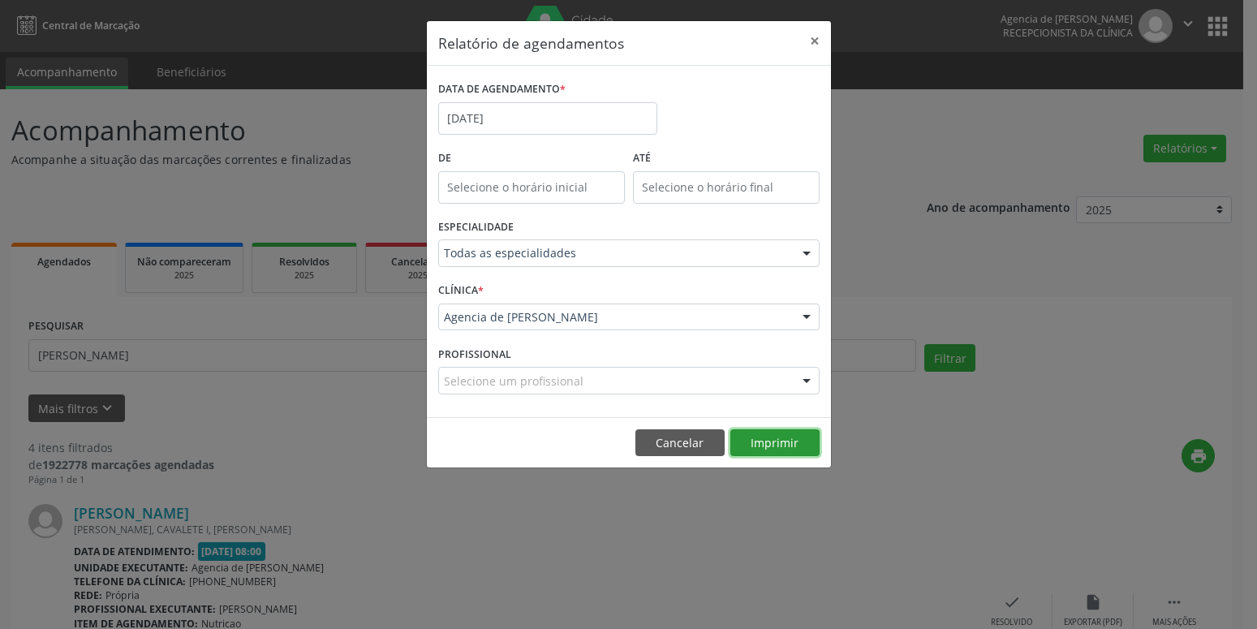
click at [765, 443] on button "Imprimir" at bounding box center [774, 443] width 89 height 28
click at [584, 113] on input "[DATE]" at bounding box center [547, 118] width 219 height 32
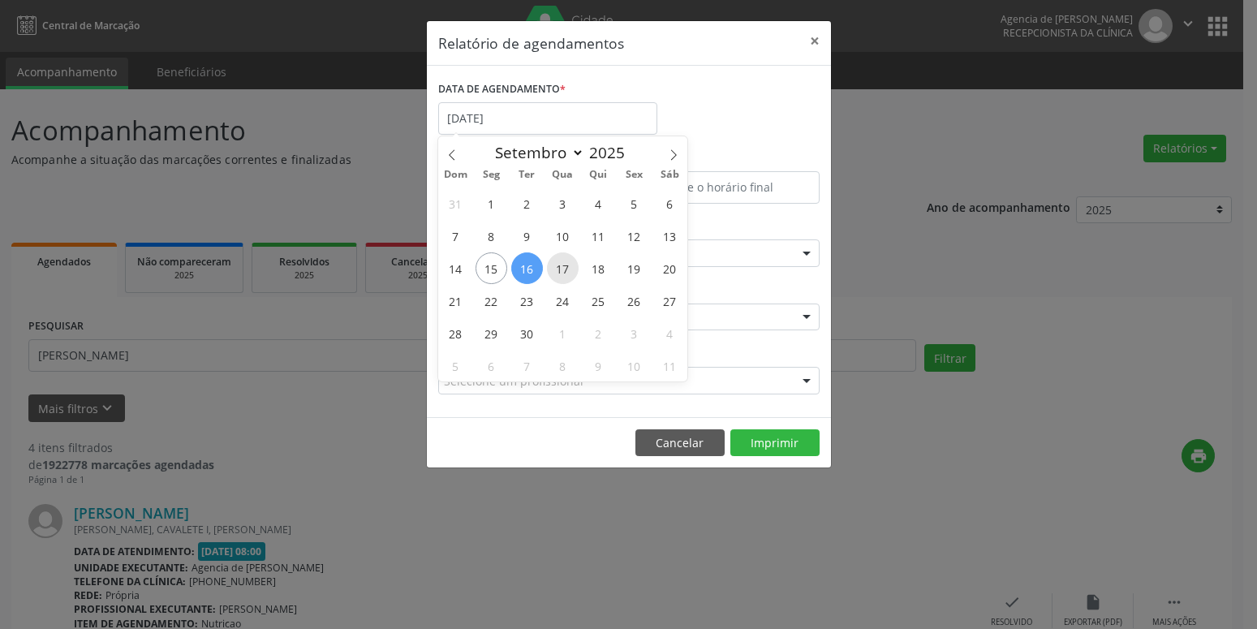
click at [558, 272] on span "17" at bounding box center [563, 268] width 32 height 32
type input "17/09/2025"
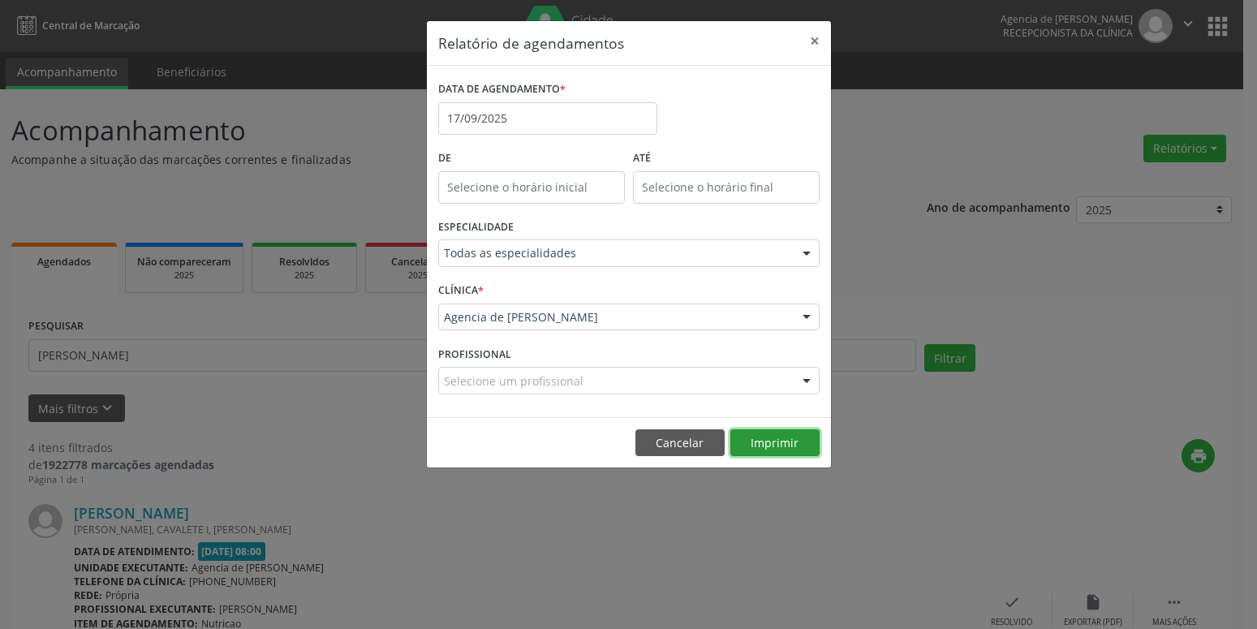
click at [786, 447] on button "Imprimir" at bounding box center [774, 443] width 89 height 28
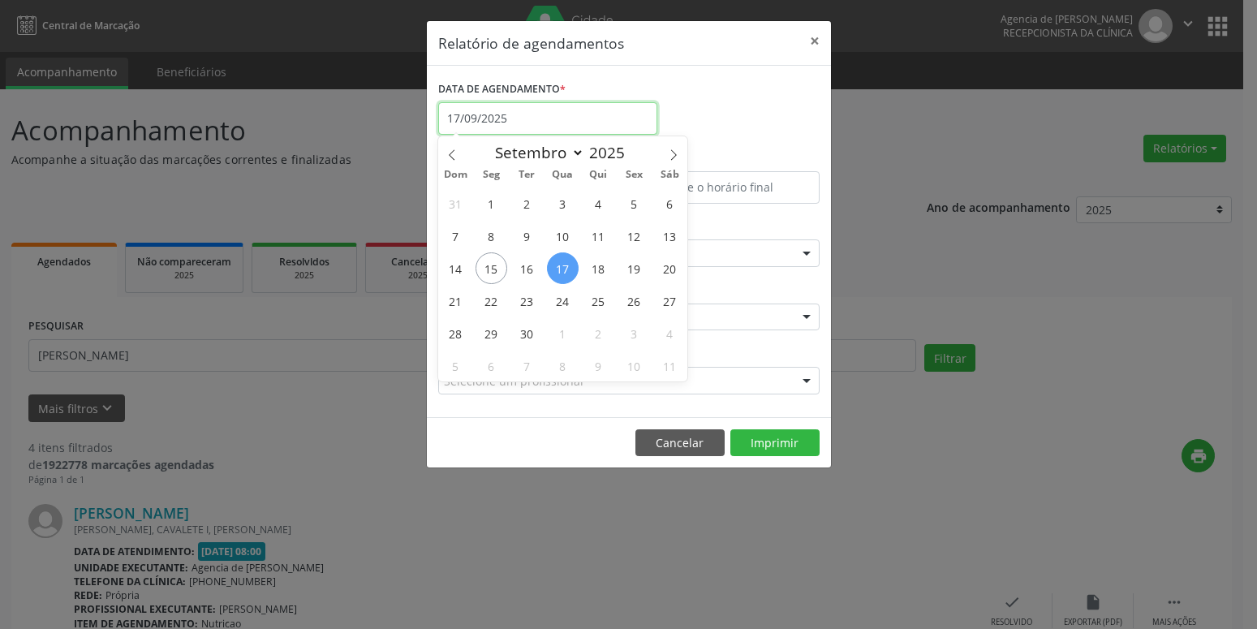
click at [547, 112] on input "17/09/2025" at bounding box center [547, 118] width 219 height 32
click at [603, 281] on span "18" at bounding box center [599, 268] width 32 height 32
type input "[DATE]"
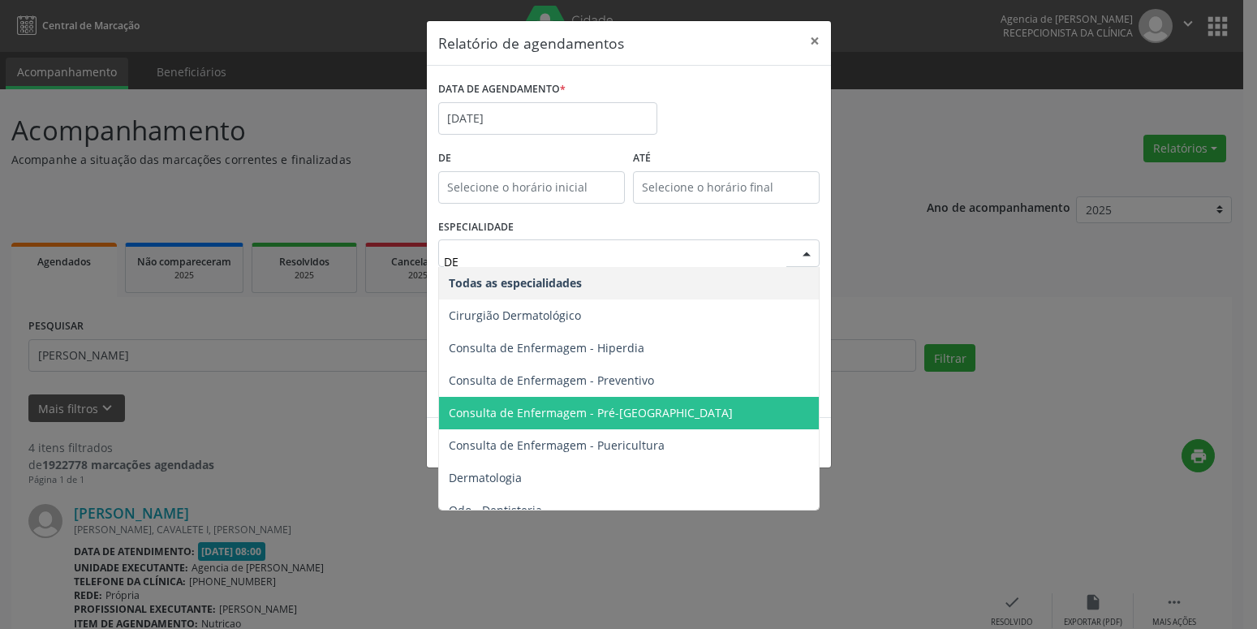
type input "DER"
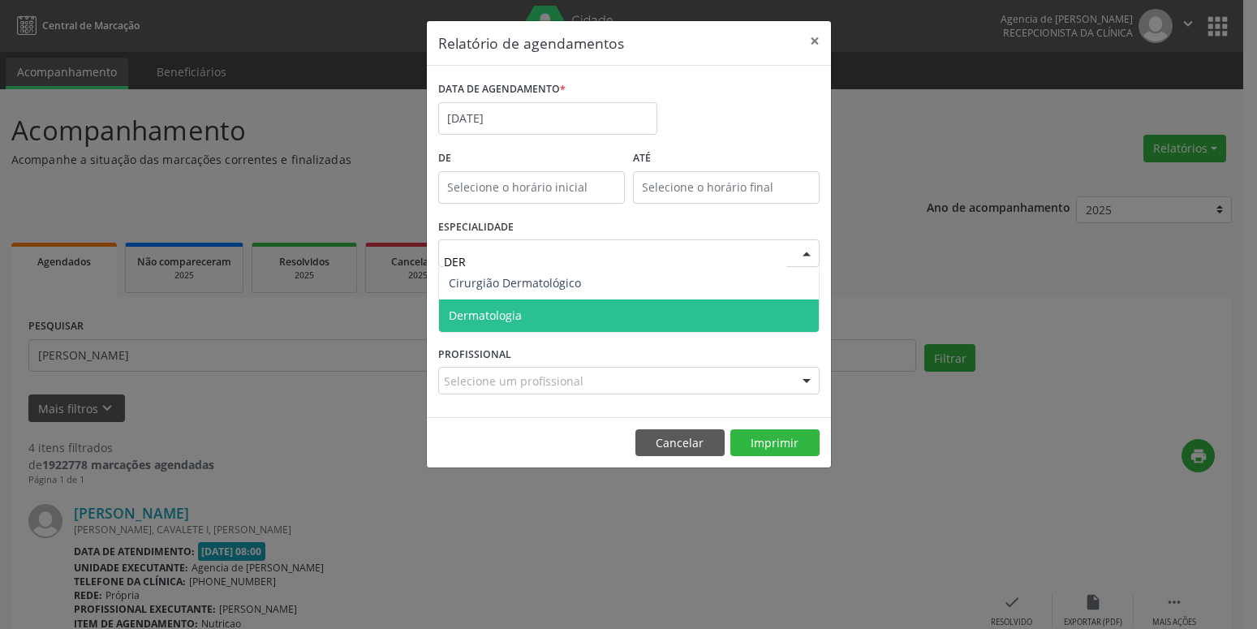
click at [496, 316] on span "Dermatologia" at bounding box center [485, 315] width 73 height 15
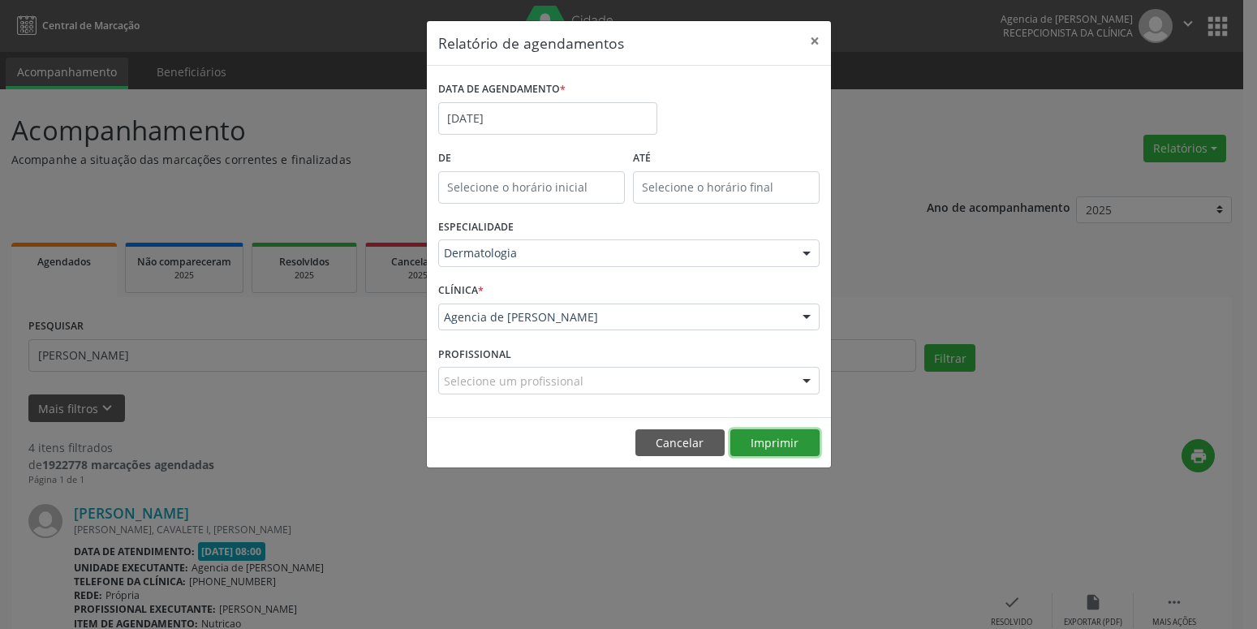
click at [794, 442] on button "Imprimir" at bounding box center [774, 443] width 89 height 28
click at [817, 35] on button "×" at bounding box center [815, 41] width 32 height 40
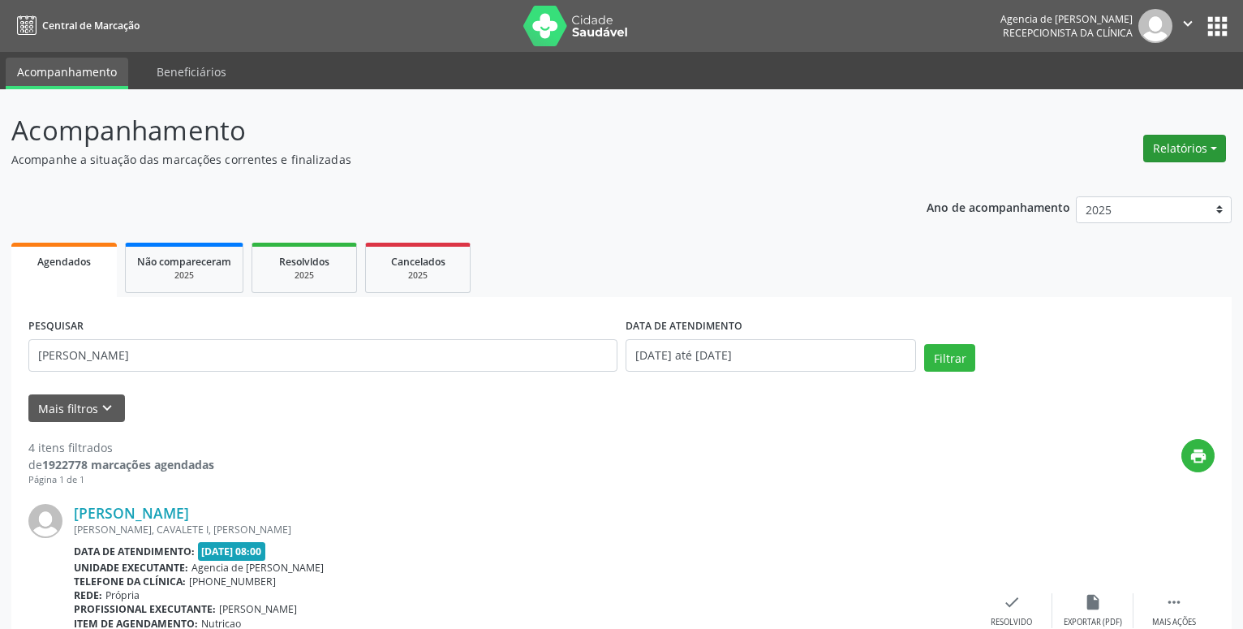
click at [1196, 157] on button "Relatórios" at bounding box center [1185, 149] width 83 height 28
click at [1146, 183] on link "Agendamentos" at bounding box center [1140, 183] width 175 height 23
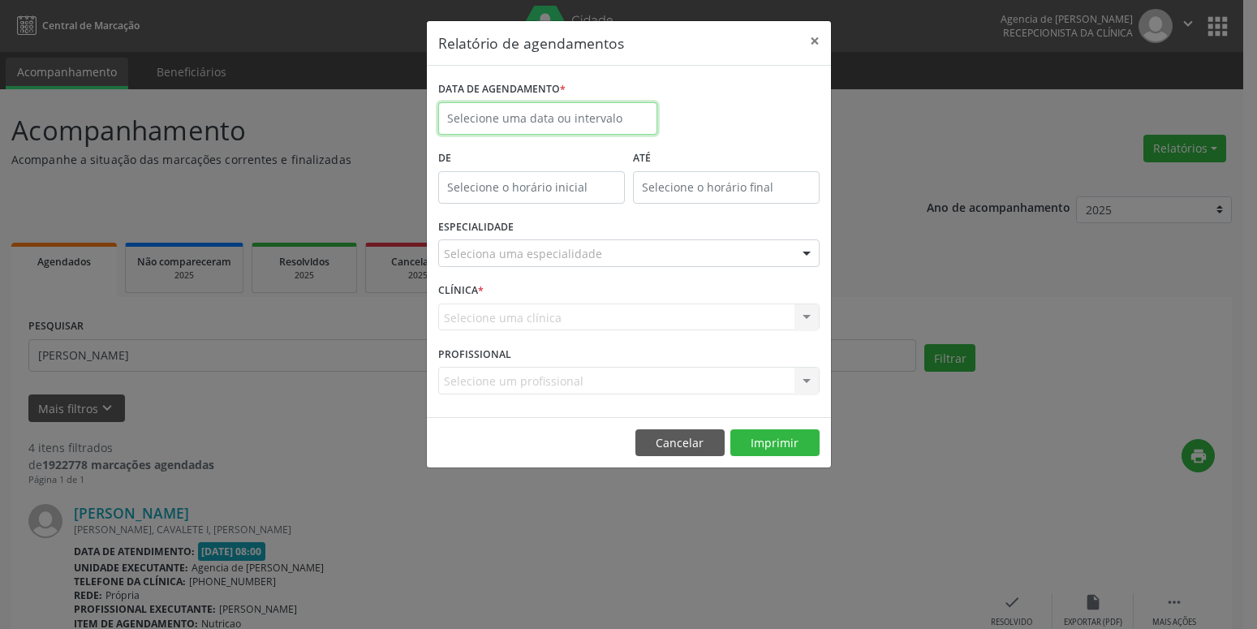
click at [566, 105] on input "text" at bounding box center [547, 118] width 219 height 32
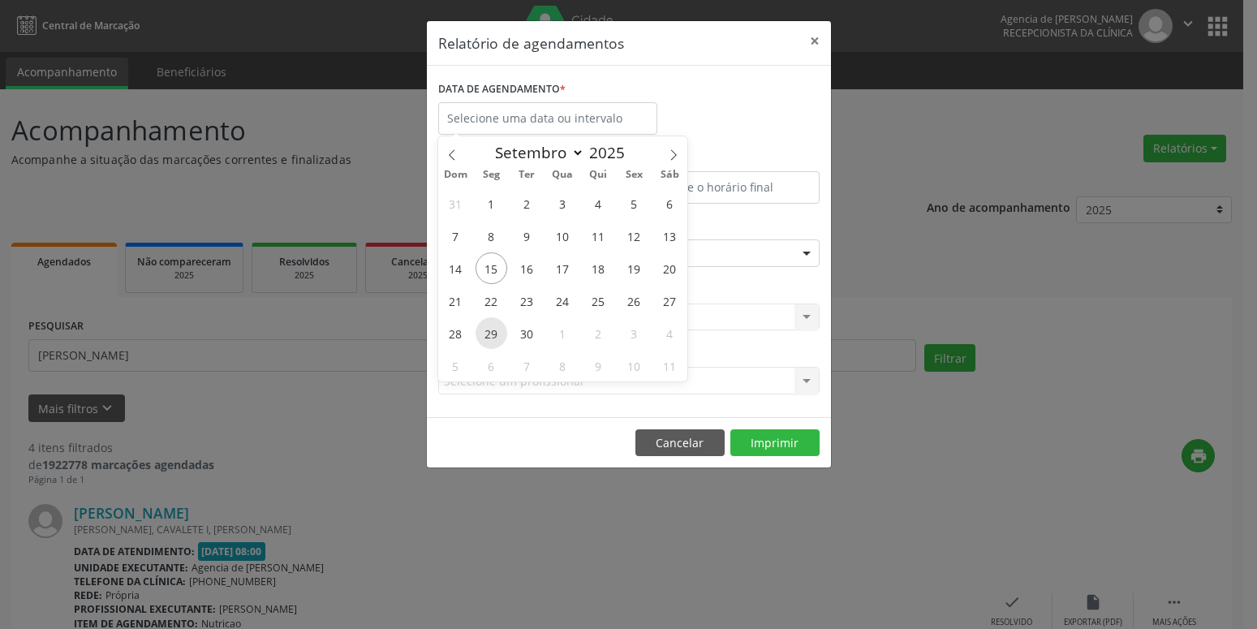
click at [487, 336] on span "29" at bounding box center [492, 333] width 32 height 32
type input "[DATE]"
click at [486, 337] on span "29" at bounding box center [492, 333] width 32 height 32
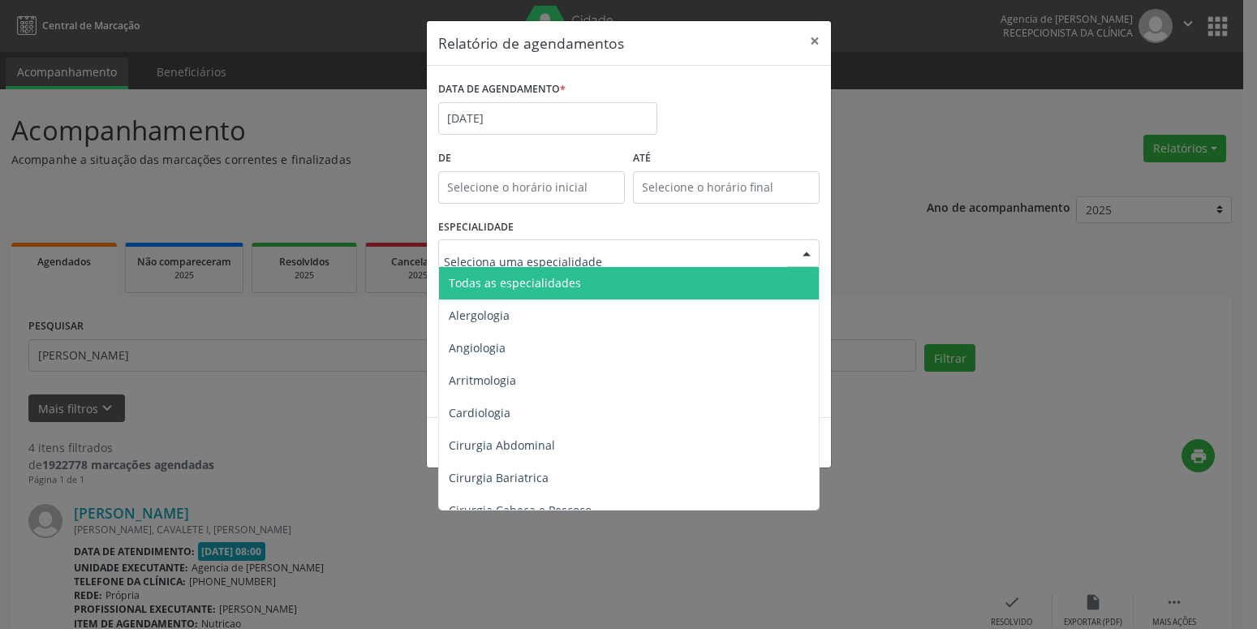
click at [540, 243] on div at bounding box center [628, 253] width 381 height 28
type input "or"
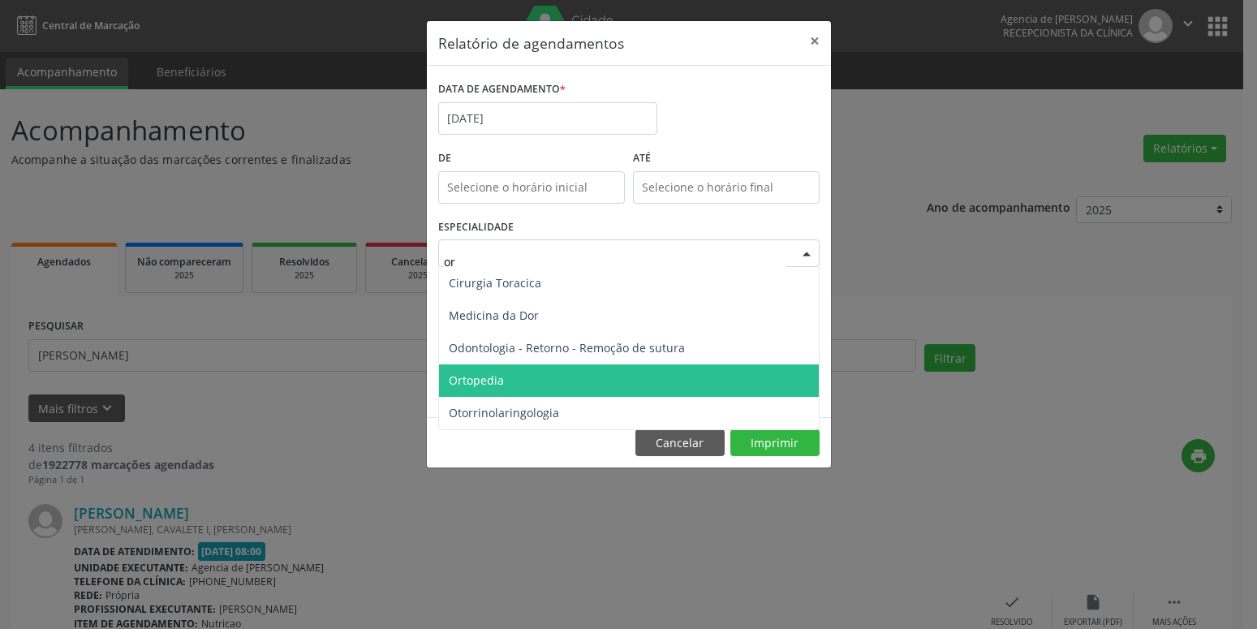
click at [511, 383] on span "Ortopedia" at bounding box center [629, 380] width 380 height 32
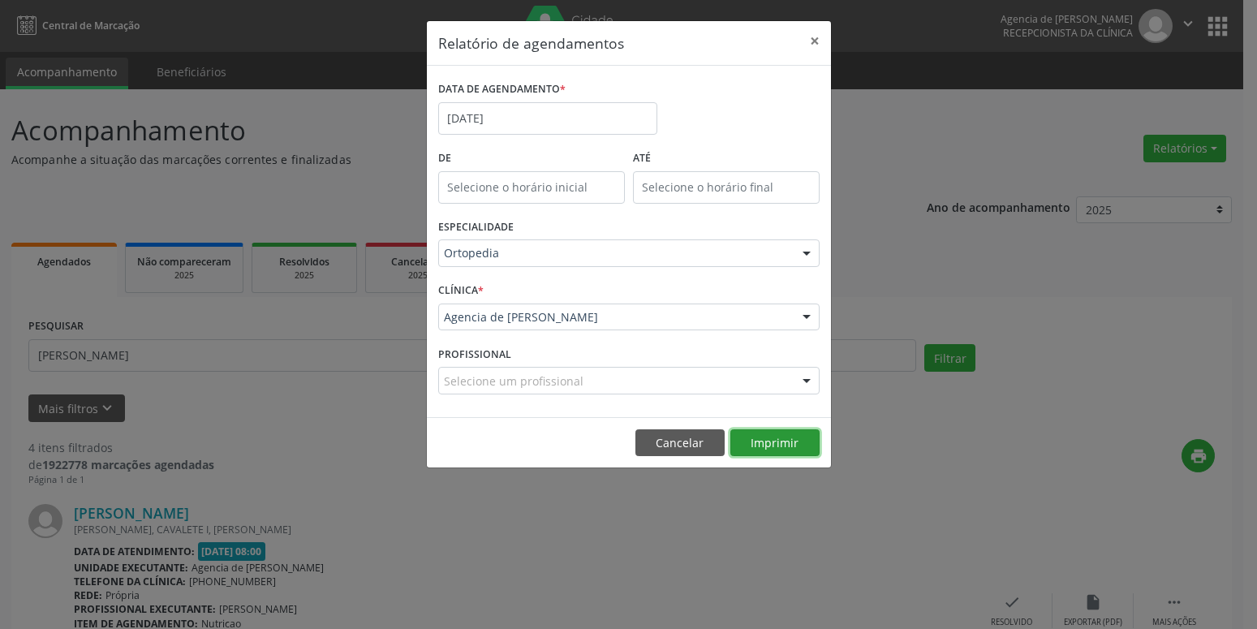
click at [786, 448] on button "Imprimir" at bounding box center [774, 443] width 89 height 28
click at [823, 37] on button "×" at bounding box center [815, 41] width 32 height 40
